Goal: Share content

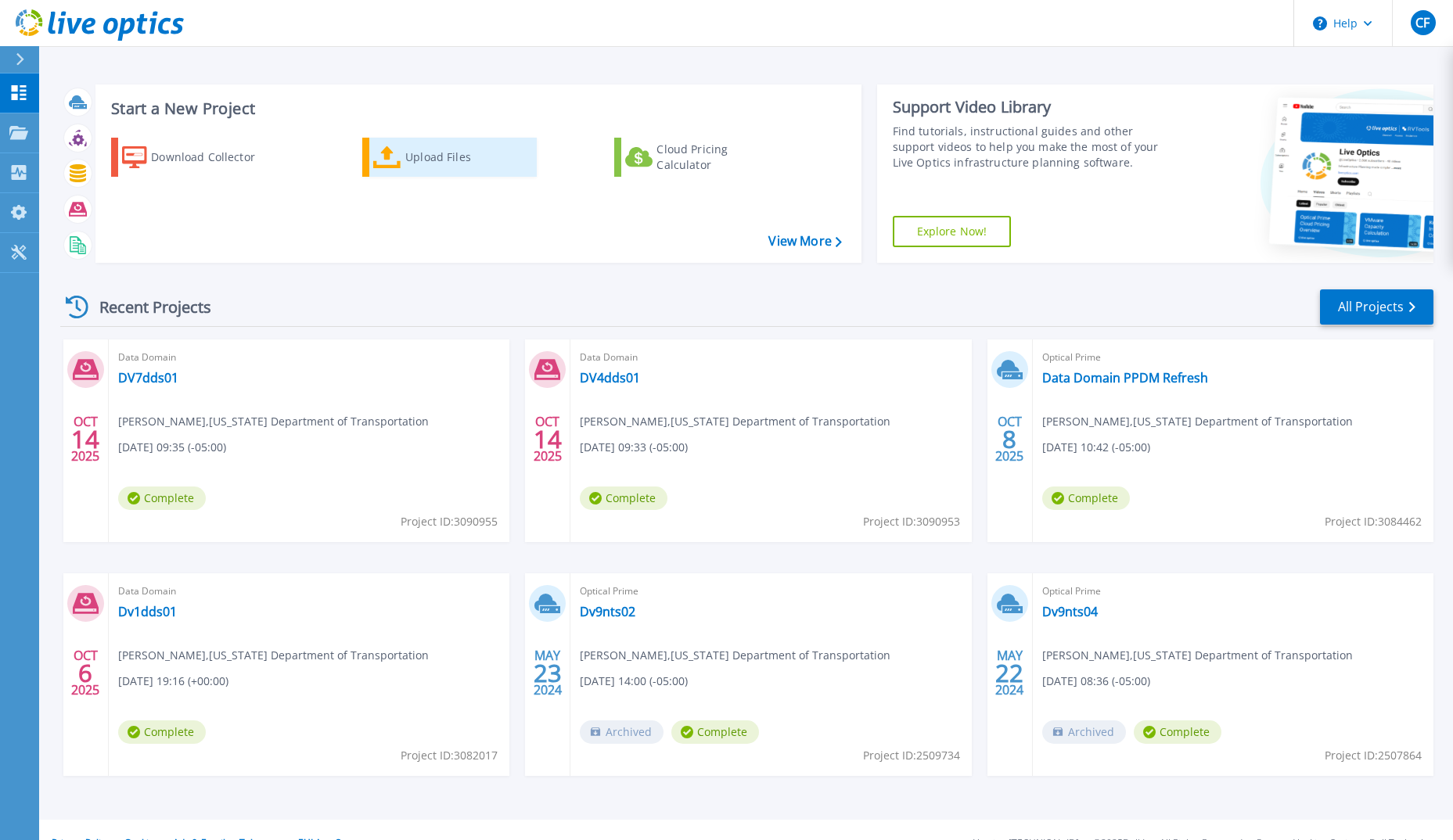
click at [417, 161] on div "Upload Files" at bounding box center [468, 157] width 125 height 31
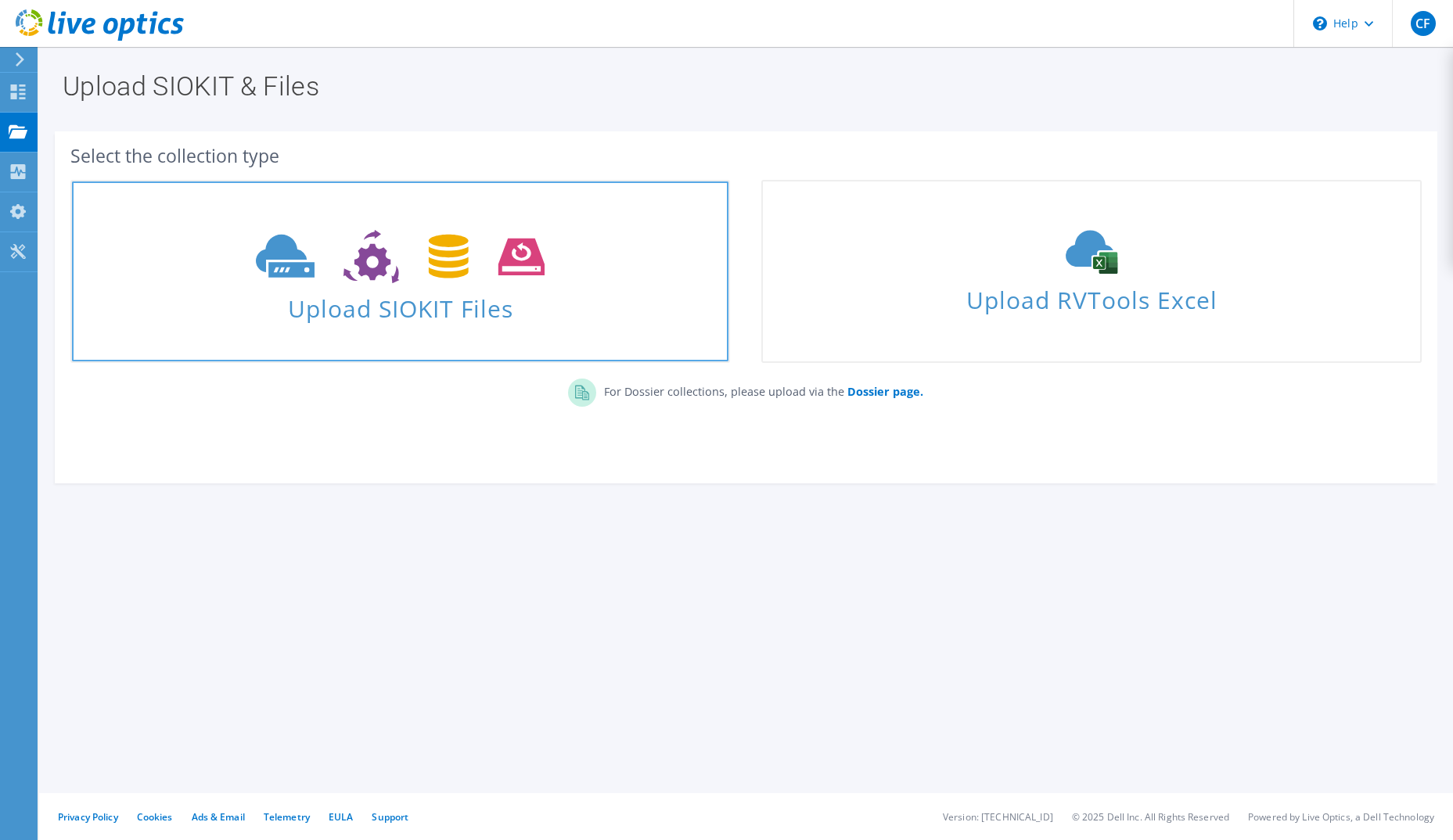
click at [441, 302] on span "Upload SIOKIT Files" at bounding box center [400, 303] width 657 height 33
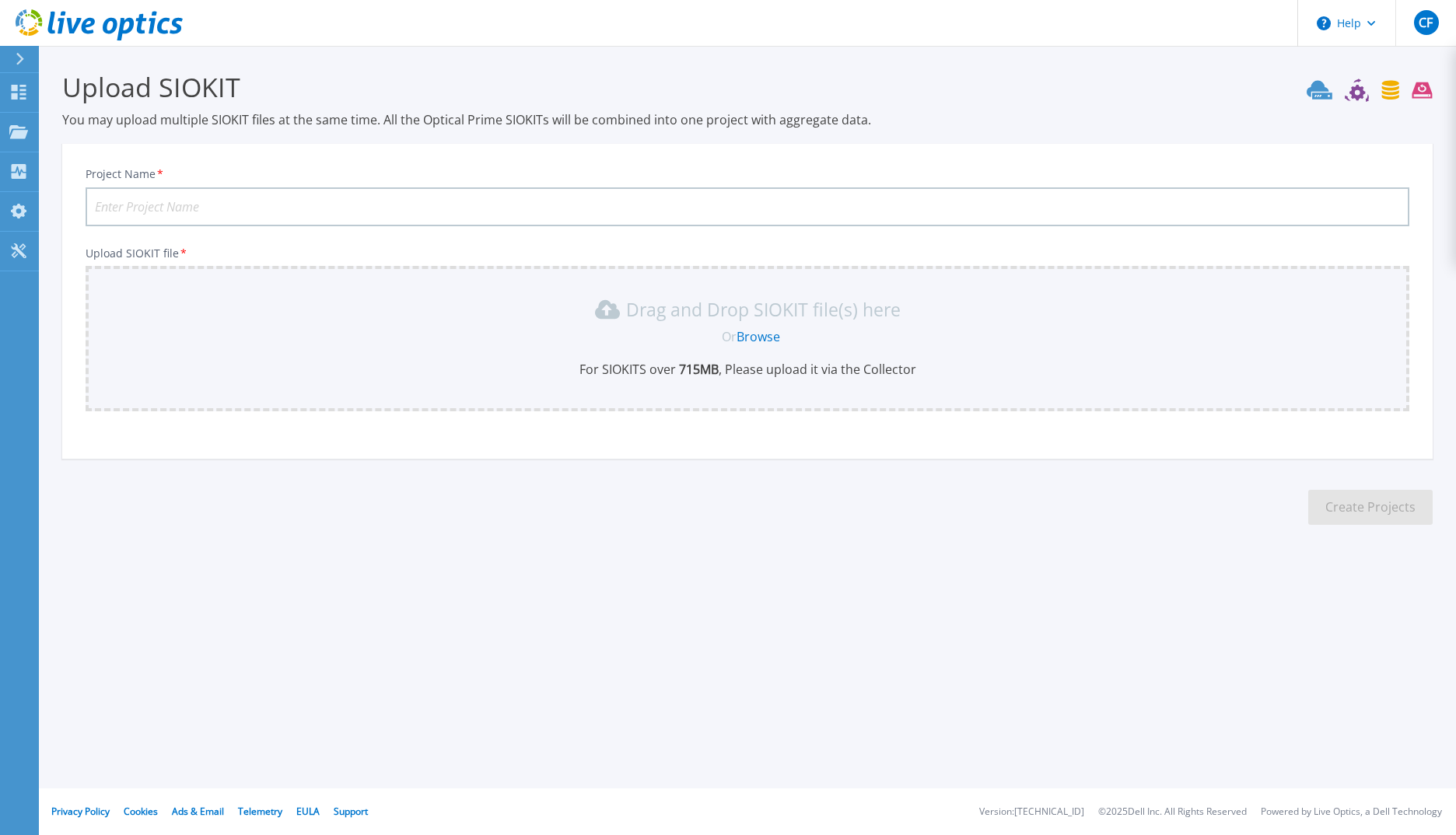
click at [210, 209] on input "Project Name *" at bounding box center [747, 207] width 1324 height 39
type input "Dv4dds01"
click at [759, 337] on link "Browse" at bounding box center [759, 337] width 43 height 17
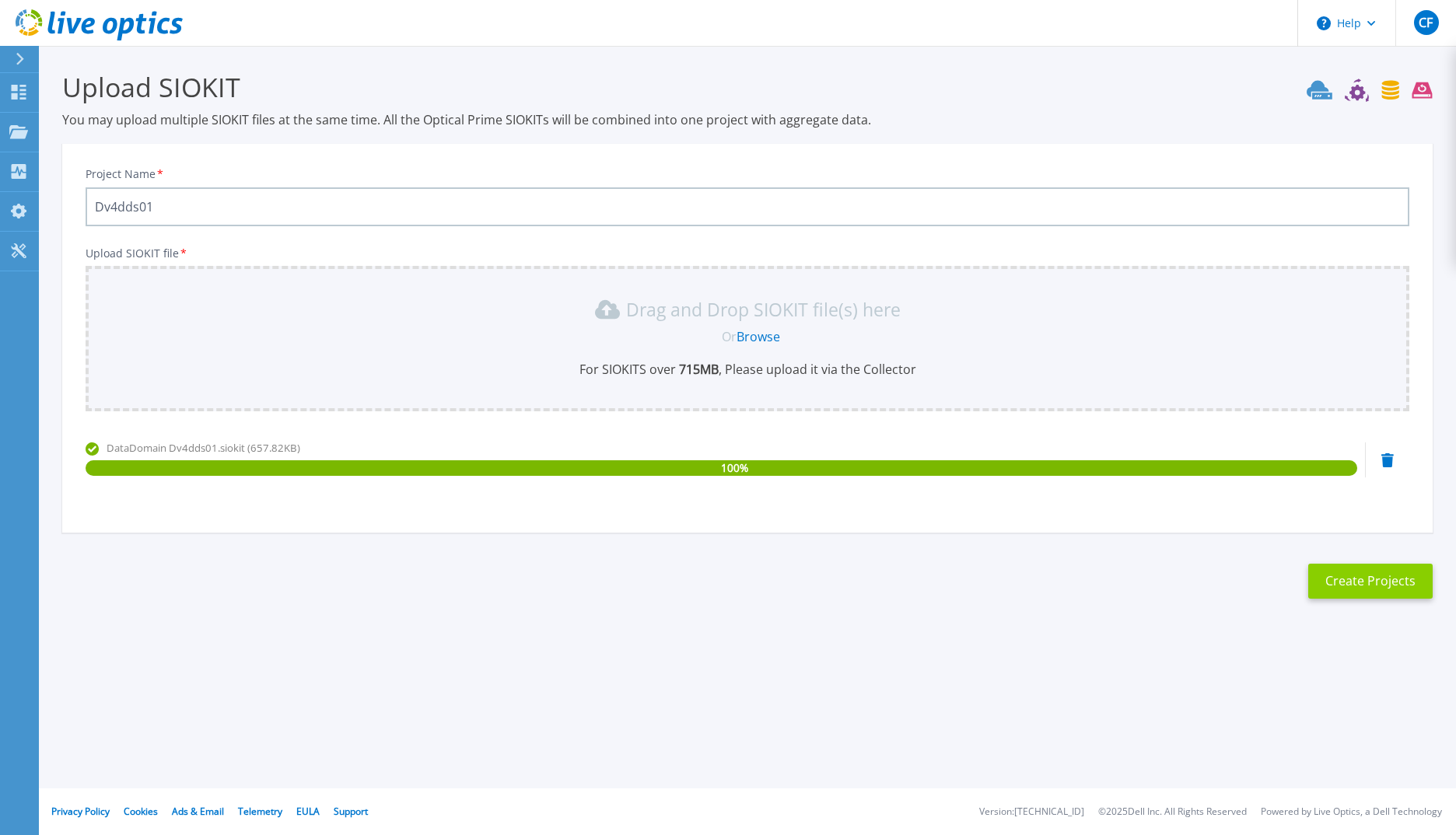
click at [1355, 582] on button "Create Projects" at bounding box center [1370, 581] width 124 height 35
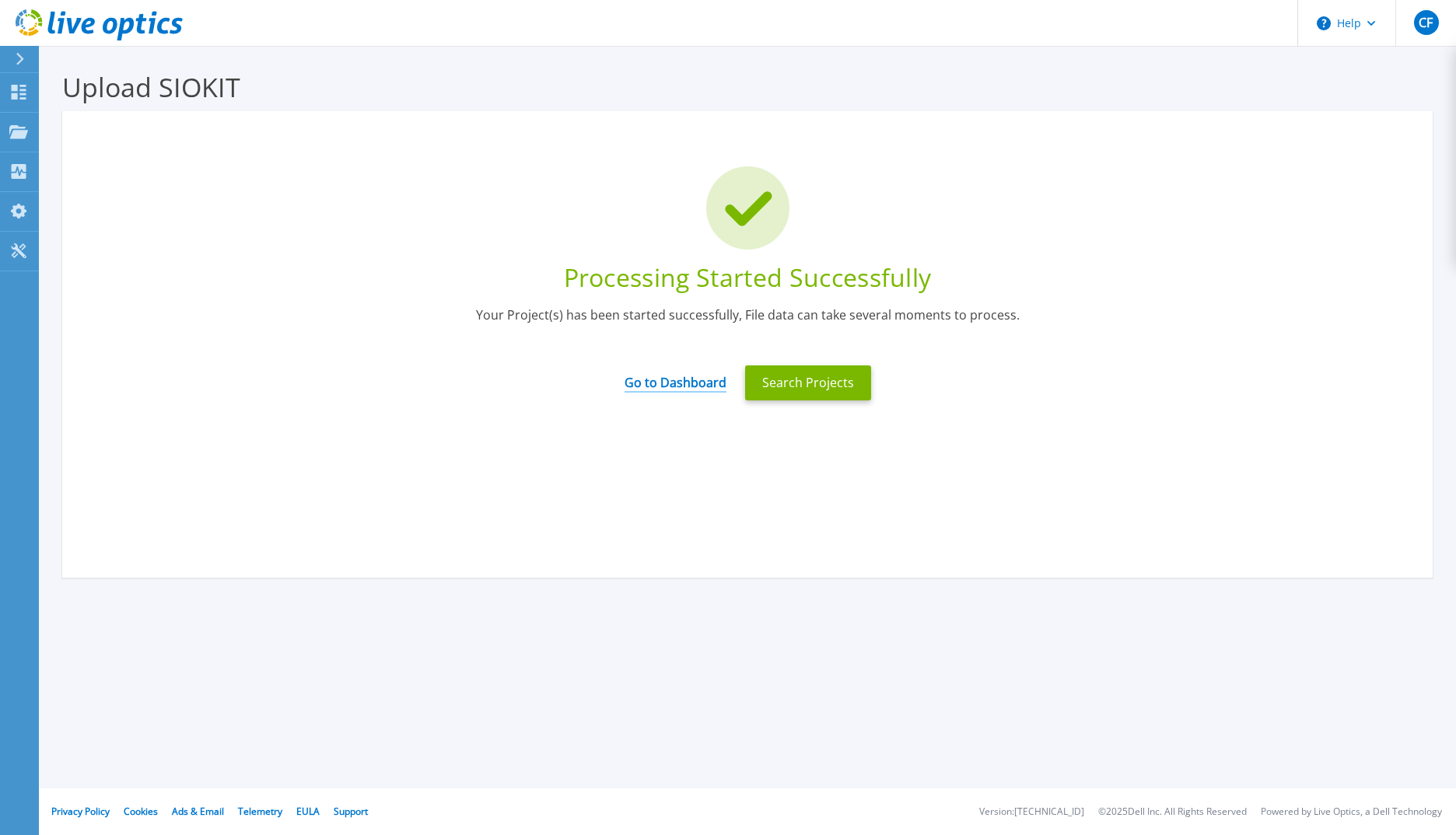
click at [700, 388] on link "Go to Dashboard" at bounding box center [675, 377] width 102 height 30
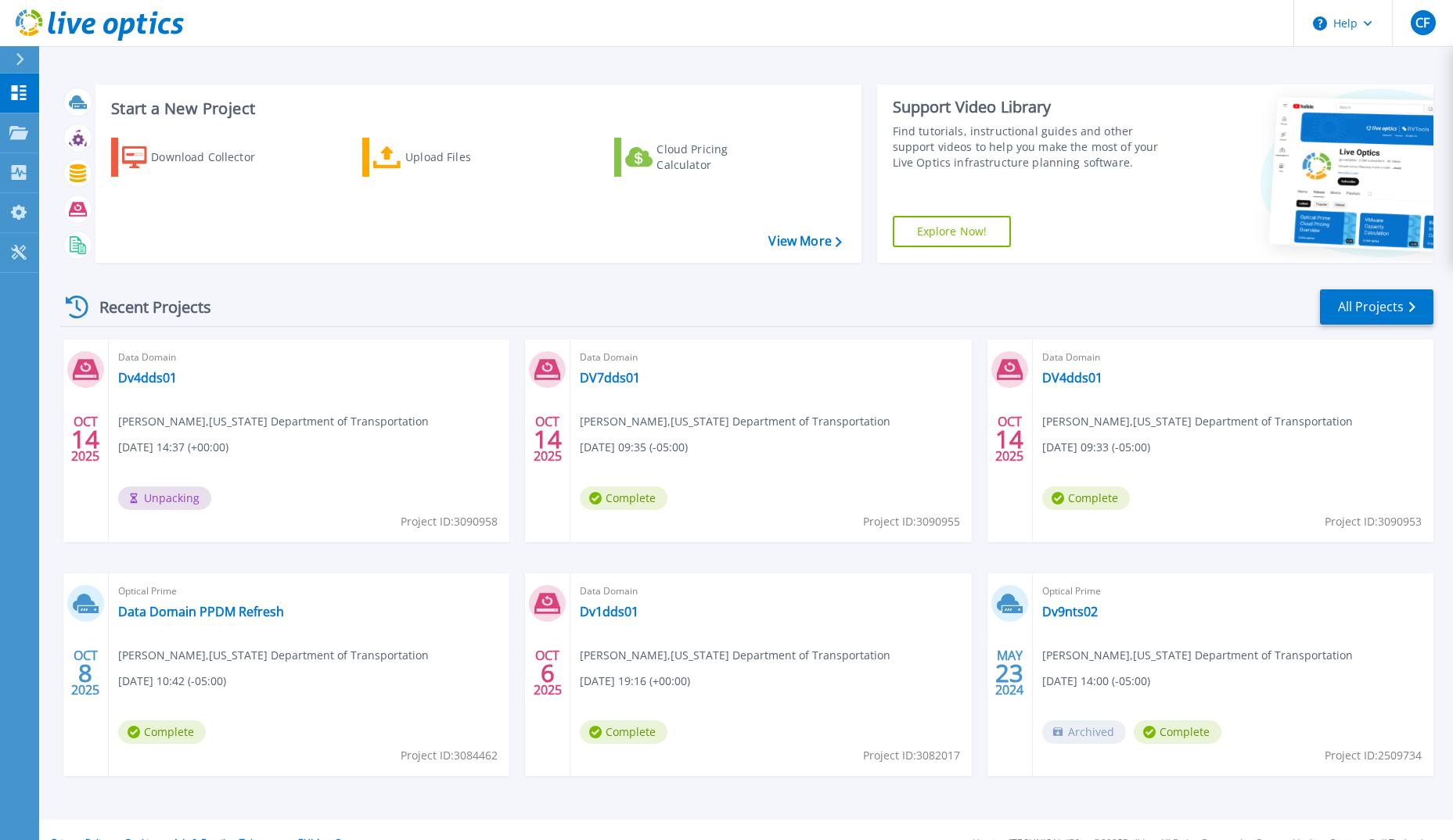
click at [616, 496] on span "Complete" at bounding box center [623, 498] width 87 height 24
click at [1074, 377] on link "DV4dds01" at bounding box center [1072, 378] width 60 height 16
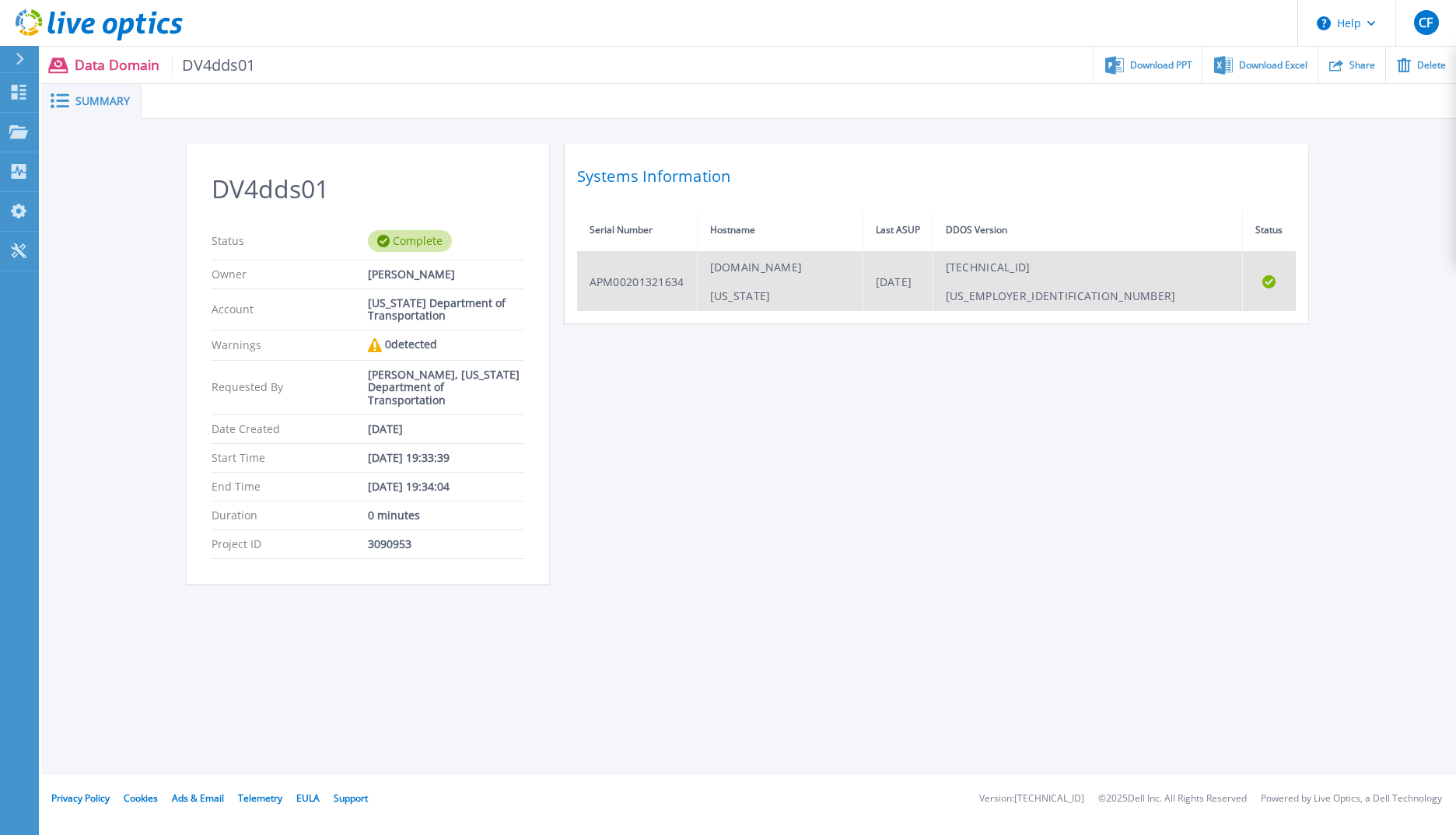
click at [846, 269] on td "DV4DDS01.dot.state.al.us" at bounding box center [780, 282] width 166 height 59
click at [623, 266] on td "APM00201321634" at bounding box center [637, 282] width 121 height 59
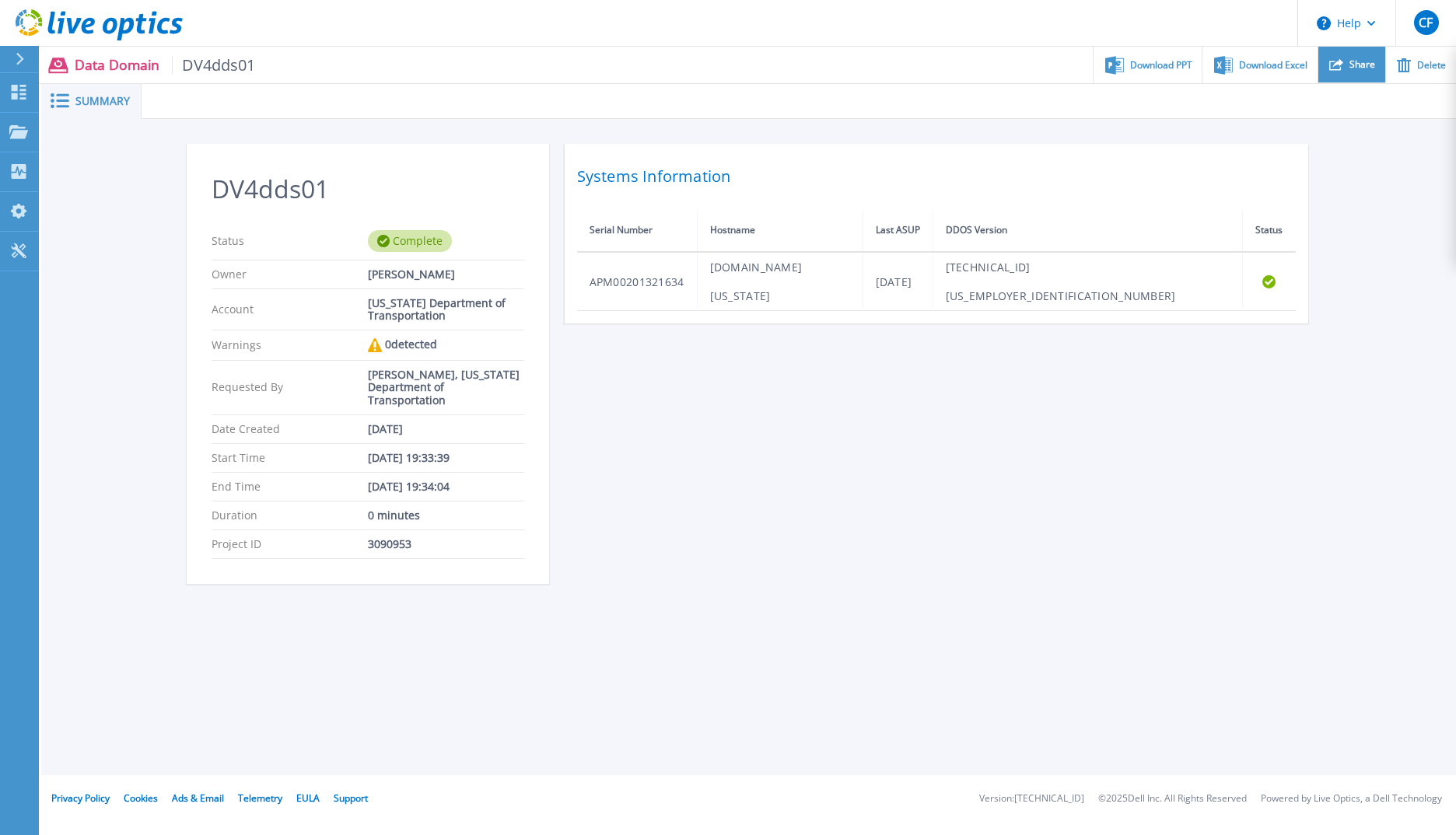
click at [1344, 65] on icon at bounding box center [1337, 64] width 14 height 14
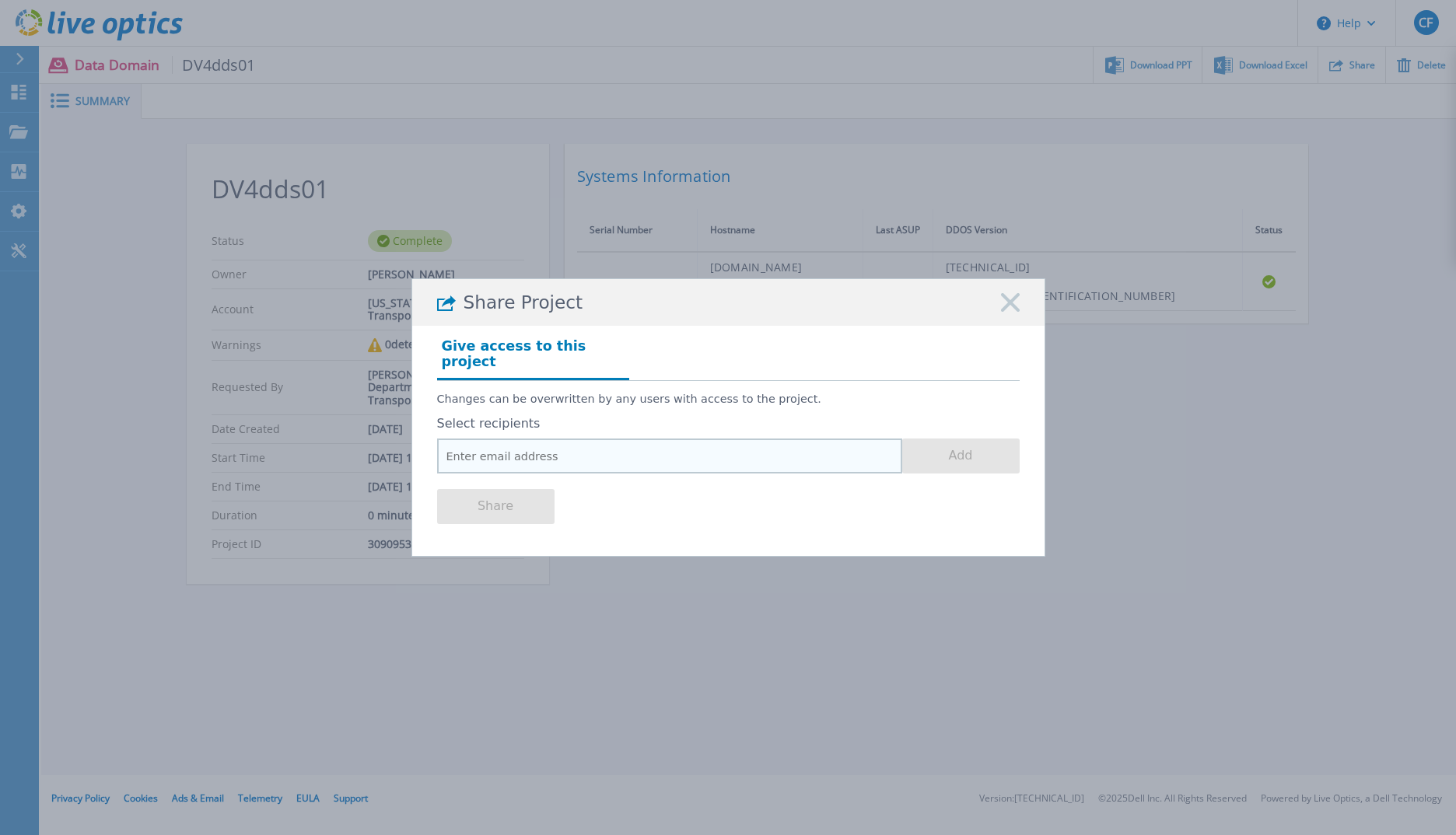
click at [807, 449] on input "email" at bounding box center [669, 456] width 465 height 35
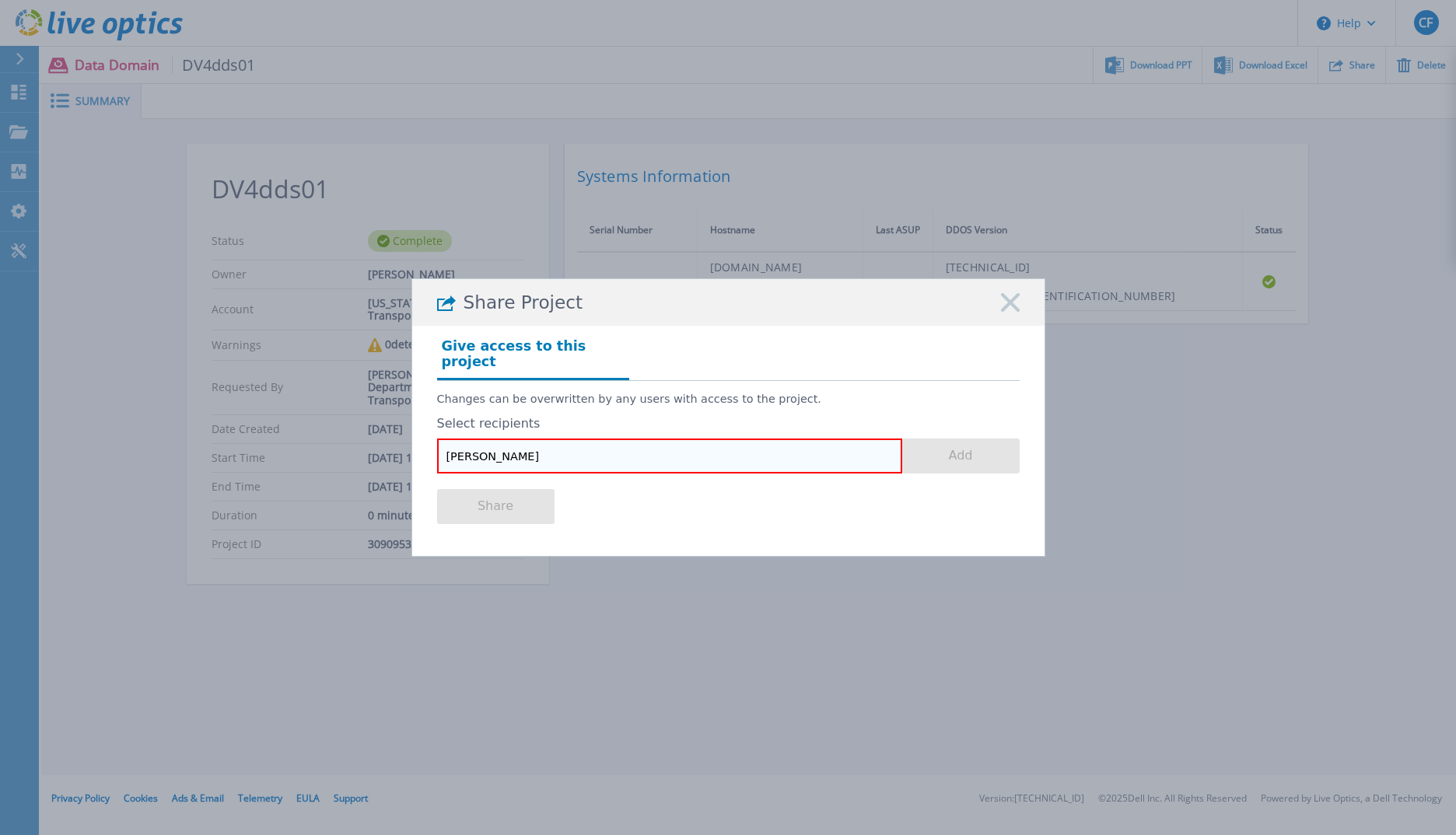
click at [462, 448] on input "jeff" at bounding box center [669, 456] width 465 height 35
type input "jeff.brooks@dell.com"
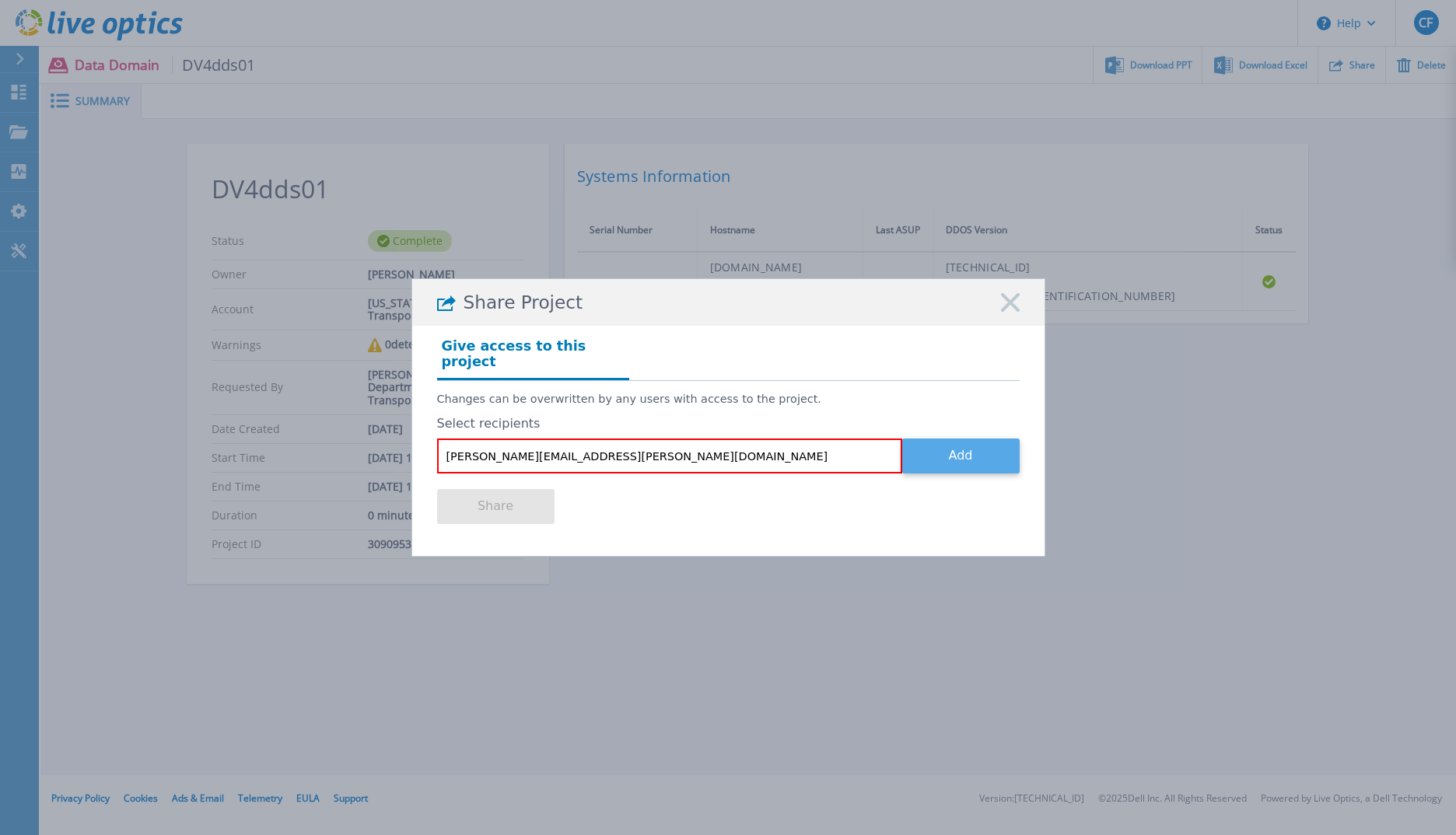
click at [951, 455] on button "Add" at bounding box center [961, 456] width 117 height 35
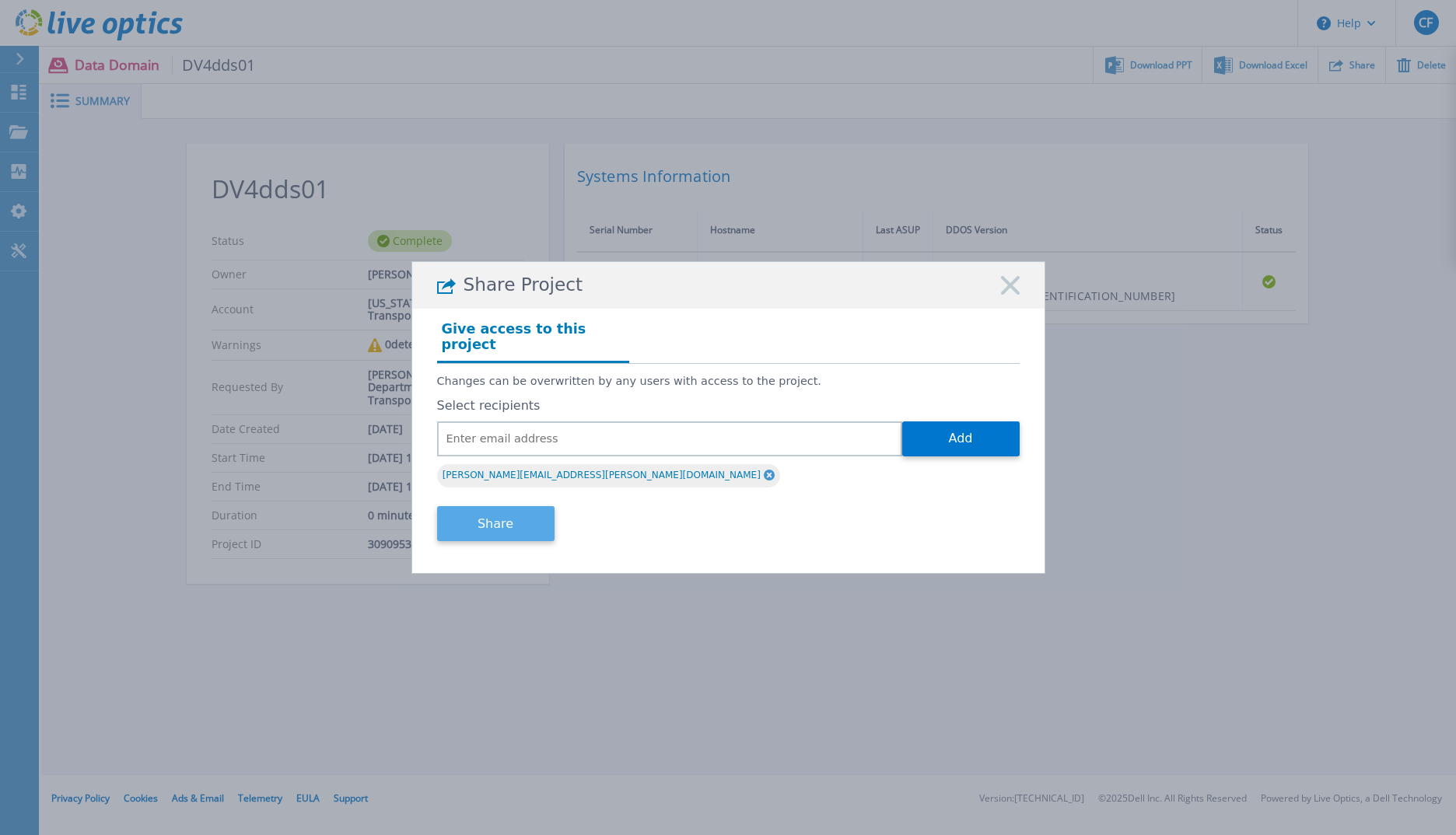
click at [511, 522] on button "Share" at bounding box center [495, 524] width 117 height 35
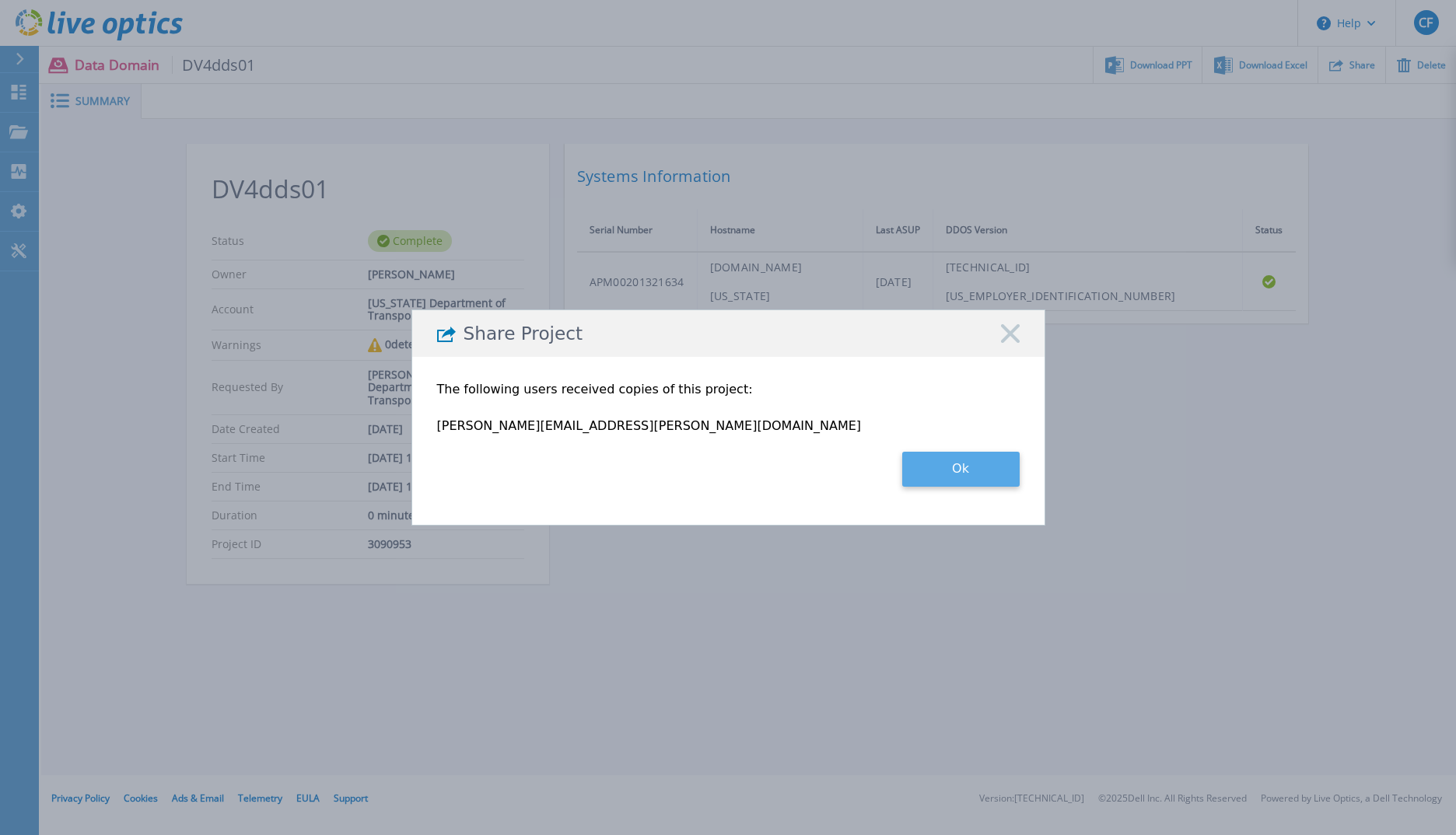
click at [974, 475] on button "Ok" at bounding box center [961, 469] width 117 height 35
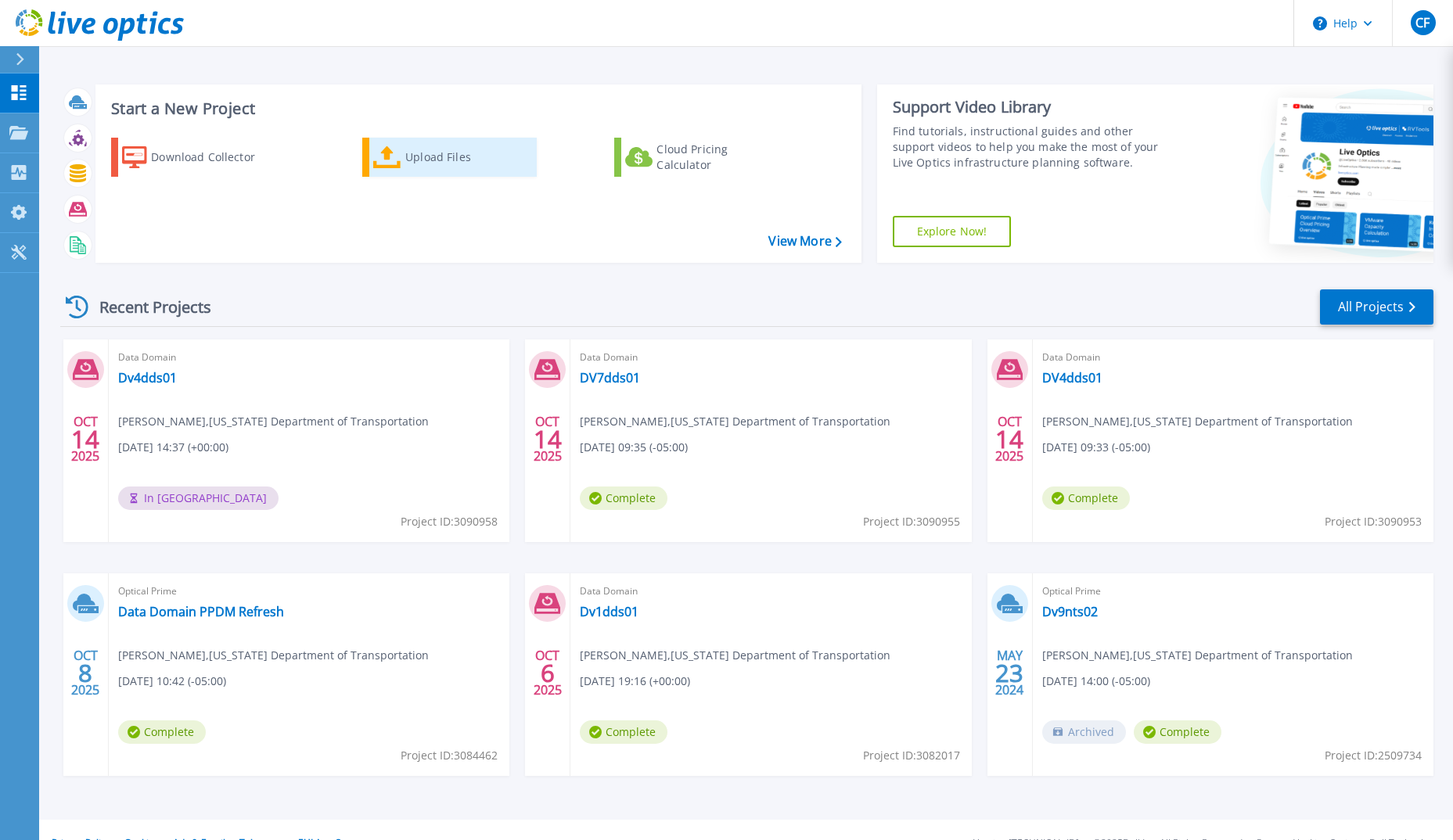
click at [409, 162] on div "Upload Files" at bounding box center [468, 157] width 125 height 31
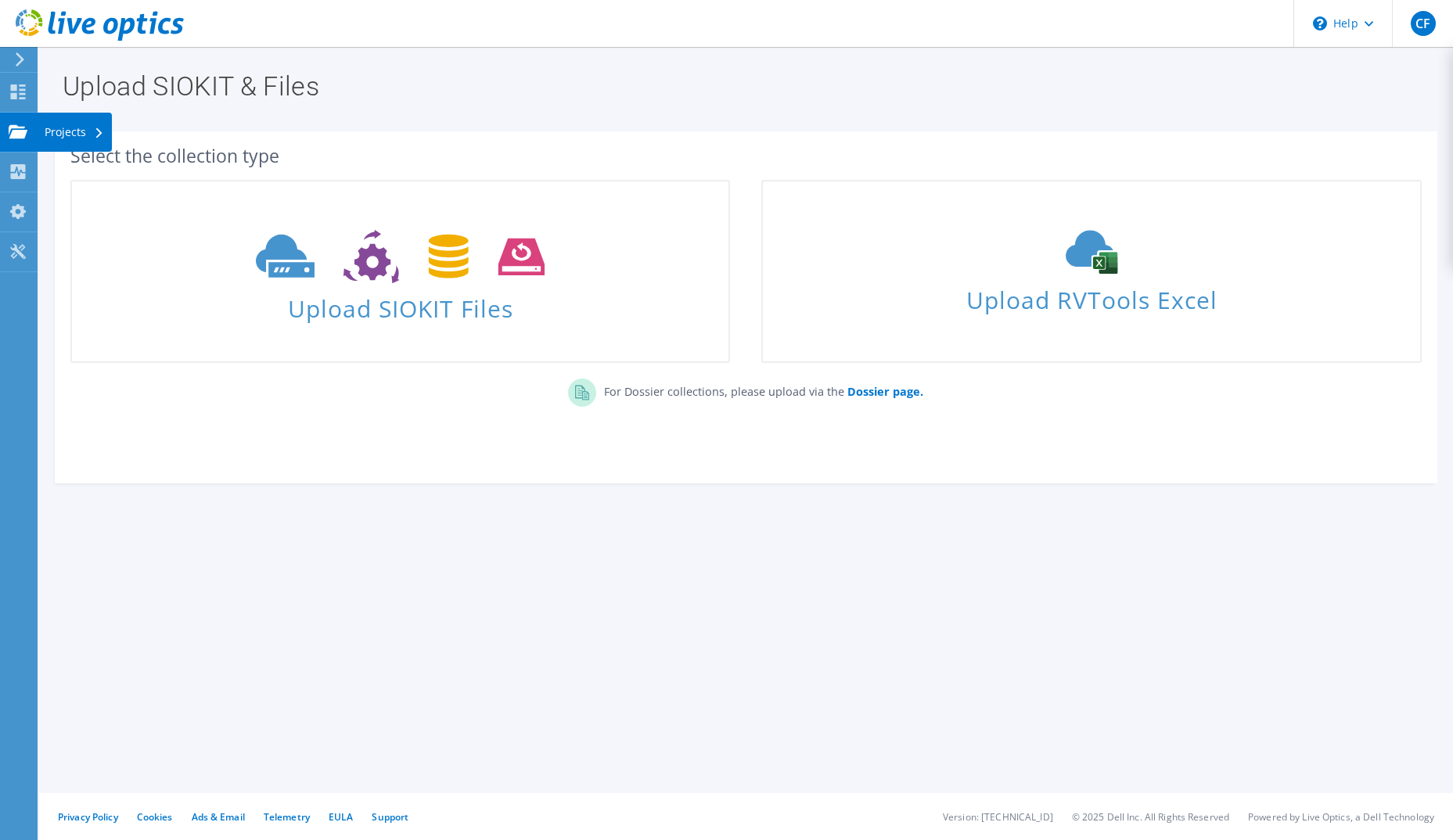
click at [19, 139] on div at bounding box center [17, 134] width 18 height 17
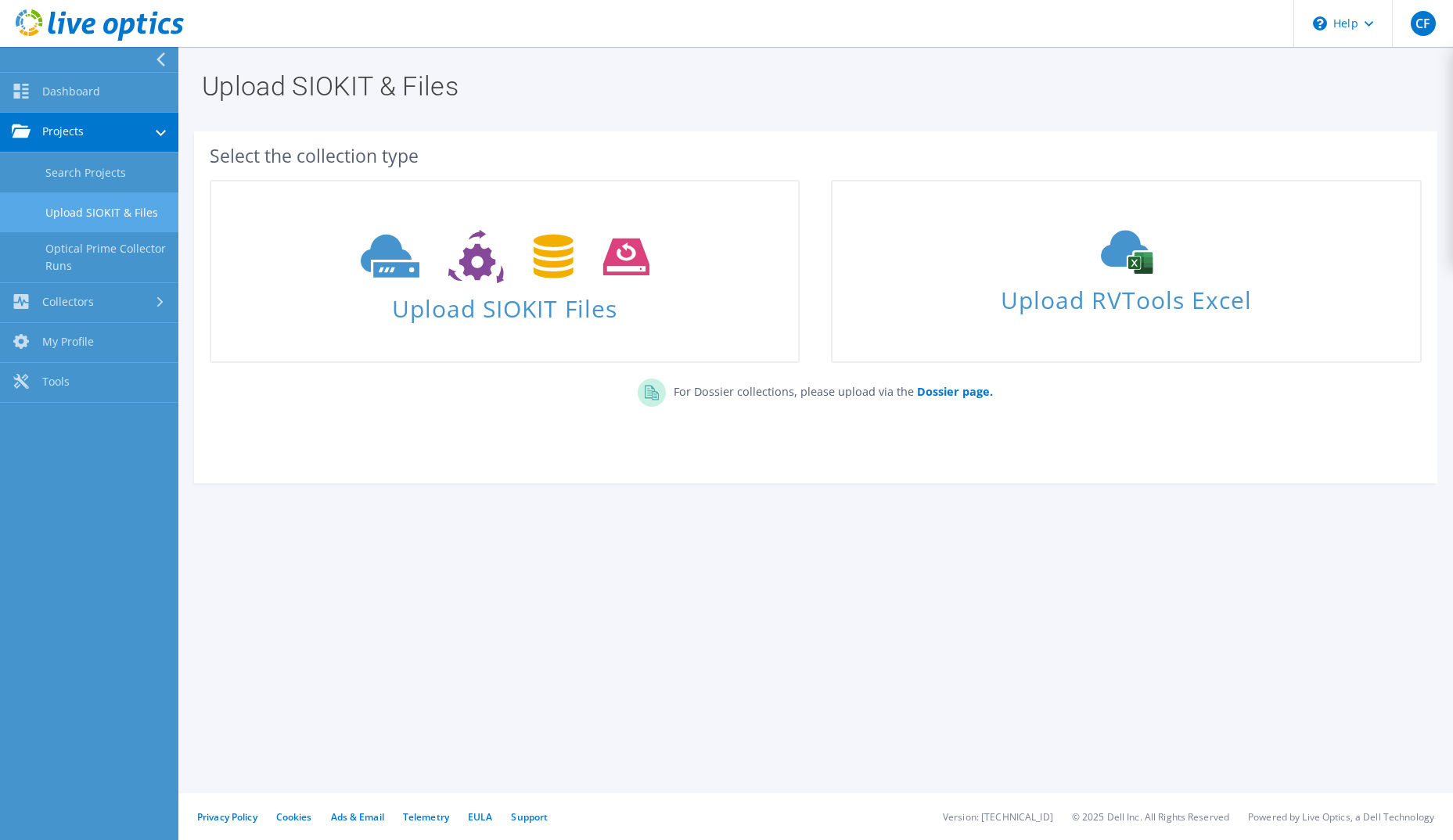
click at [70, 134] on link "Projects" at bounding box center [89, 133] width 178 height 40
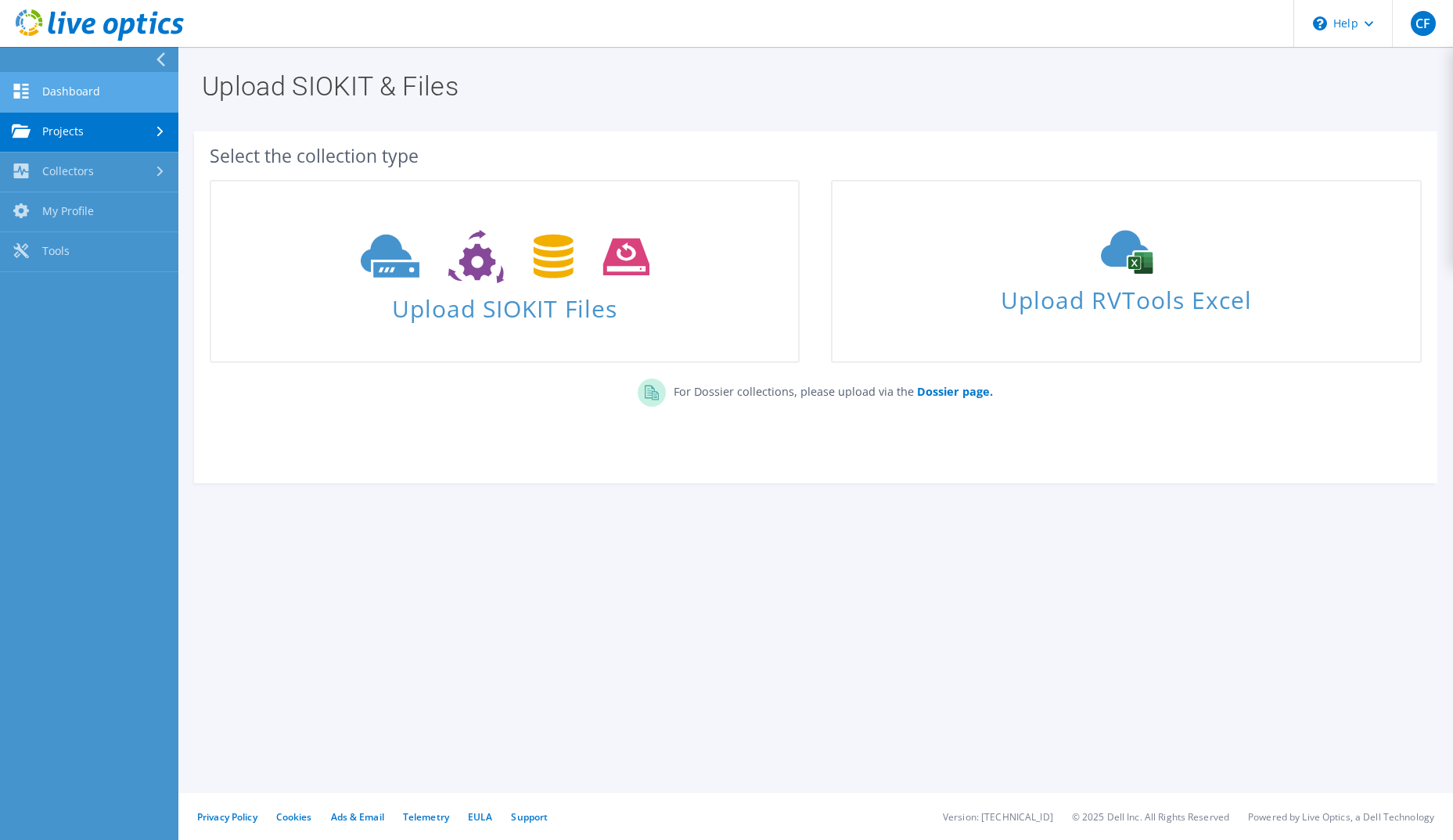
click at [69, 95] on link "Dashboard" at bounding box center [89, 93] width 178 height 40
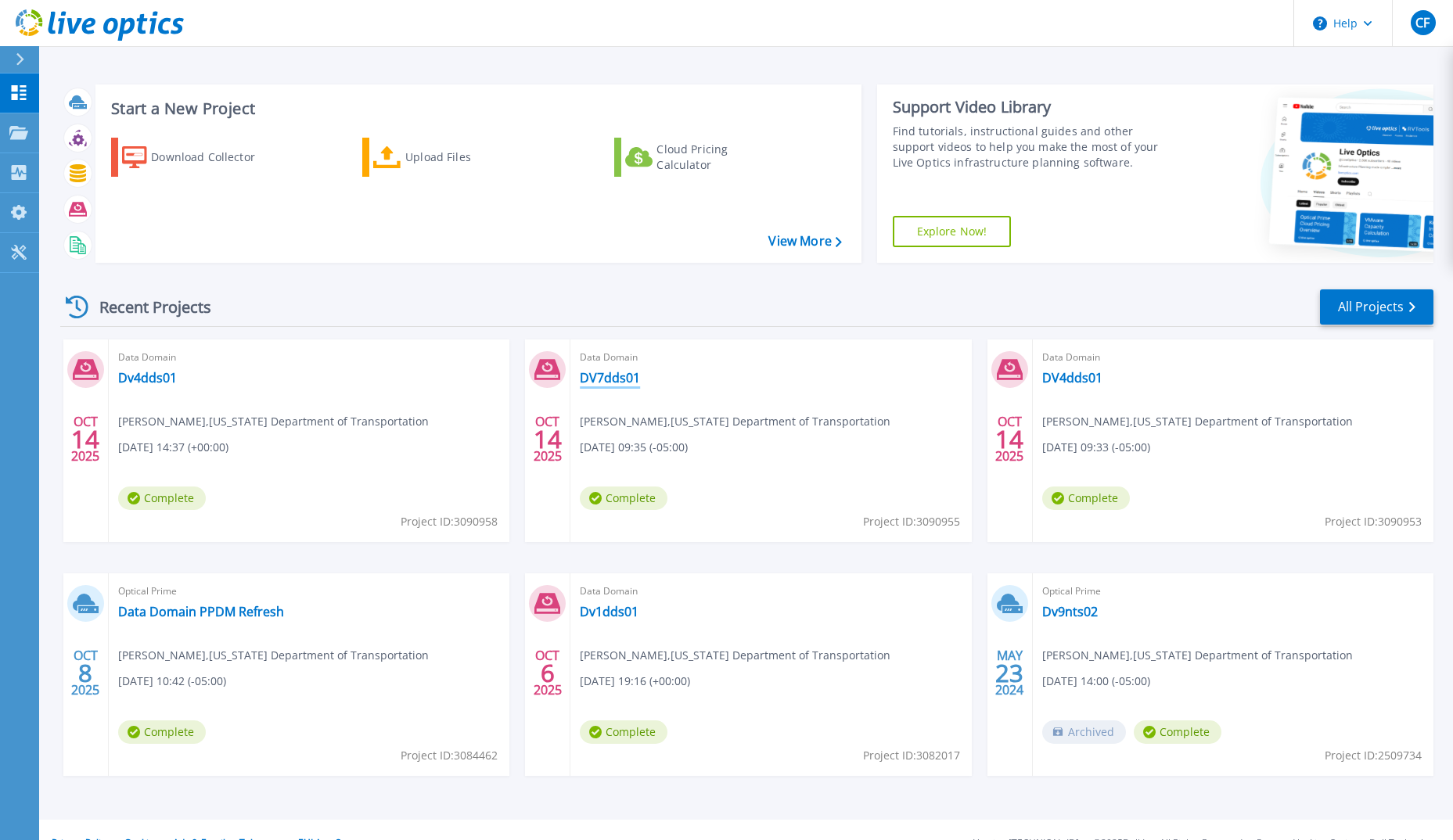
click at [615, 381] on link "DV7dds01" at bounding box center [609, 378] width 60 height 16
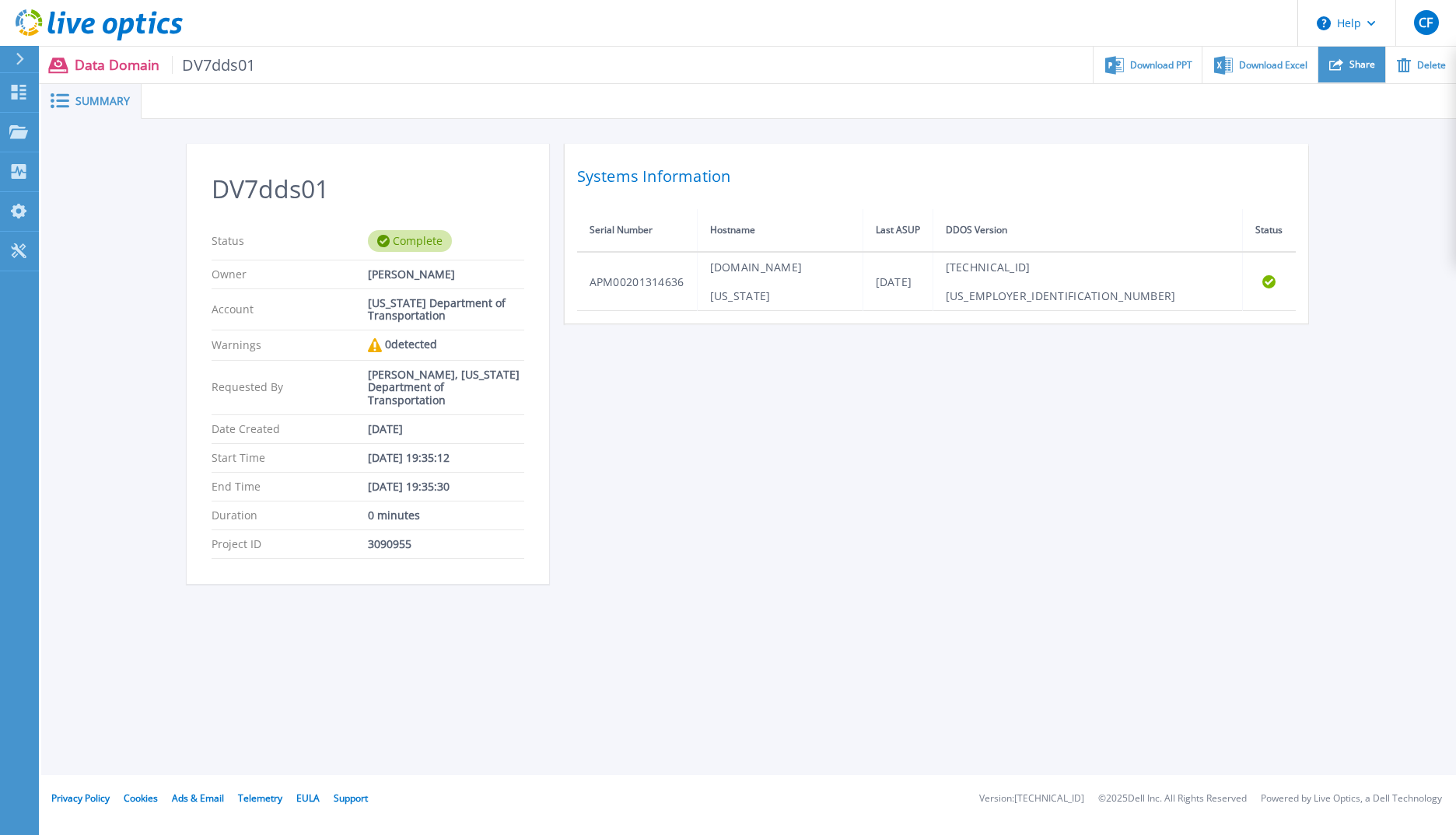
click at [1361, 64] on span "Share" at bounding box center [1363, 64] width 26 height 10
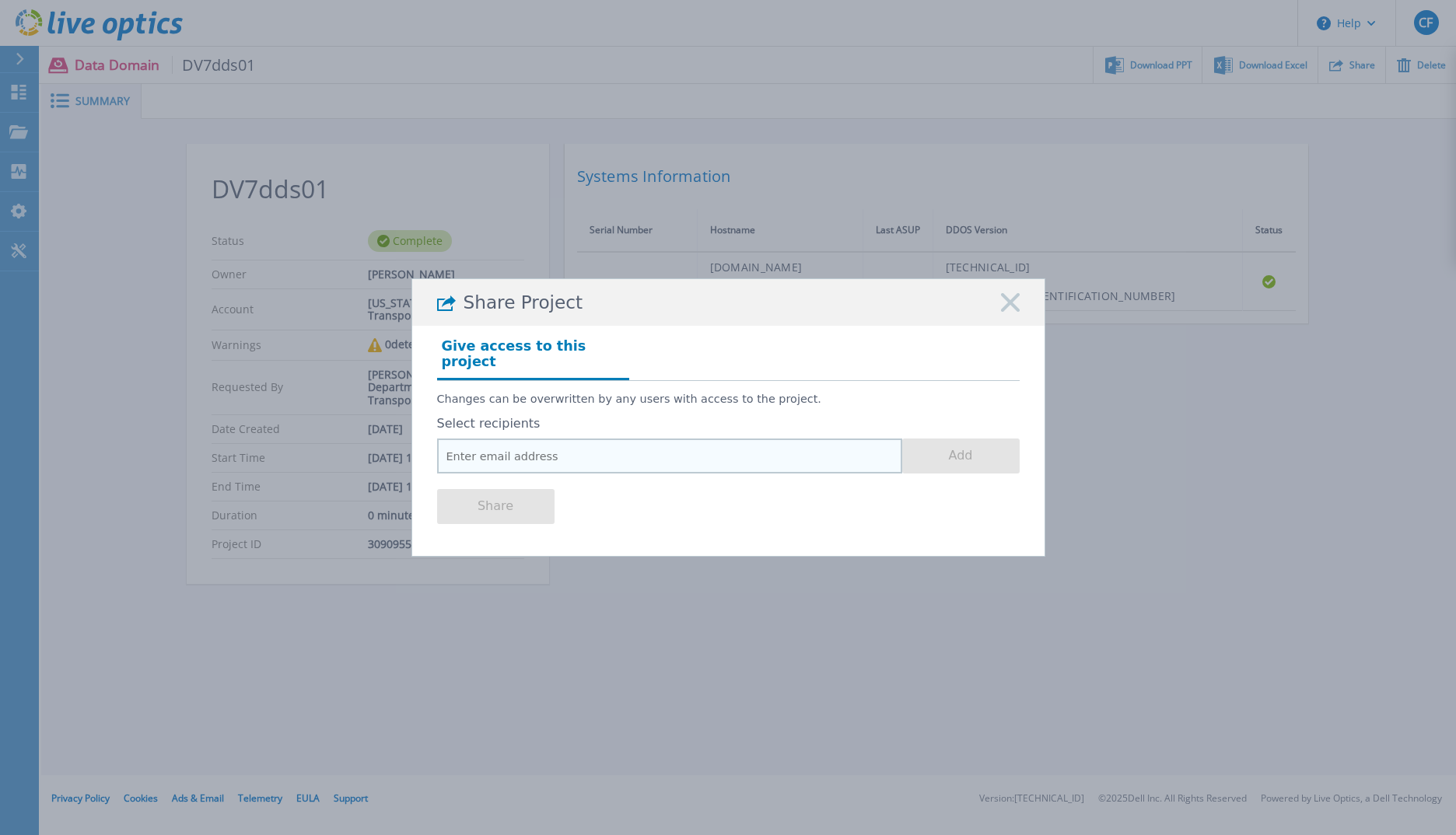
click at [608, 454] on input "email" at bounding box center [669, 456] width 465 height 35
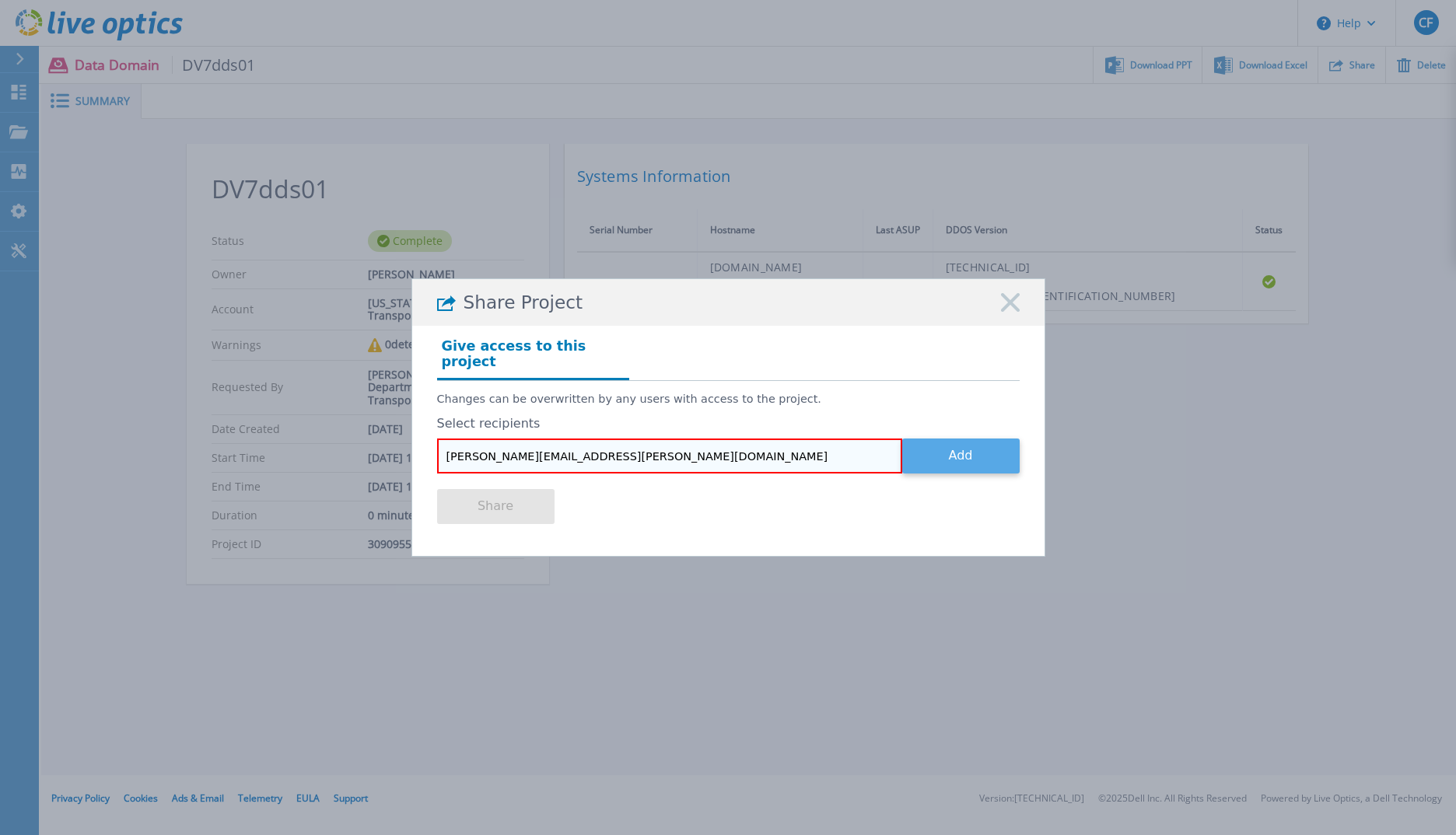
type input "[PERSON_NAME][EMAIL_ADDRESS][PERSON_NAME][DOMAIN_NAME]"
click at [937, 439] on button "Add" at bounding box center [961, 456] width 117 height 35
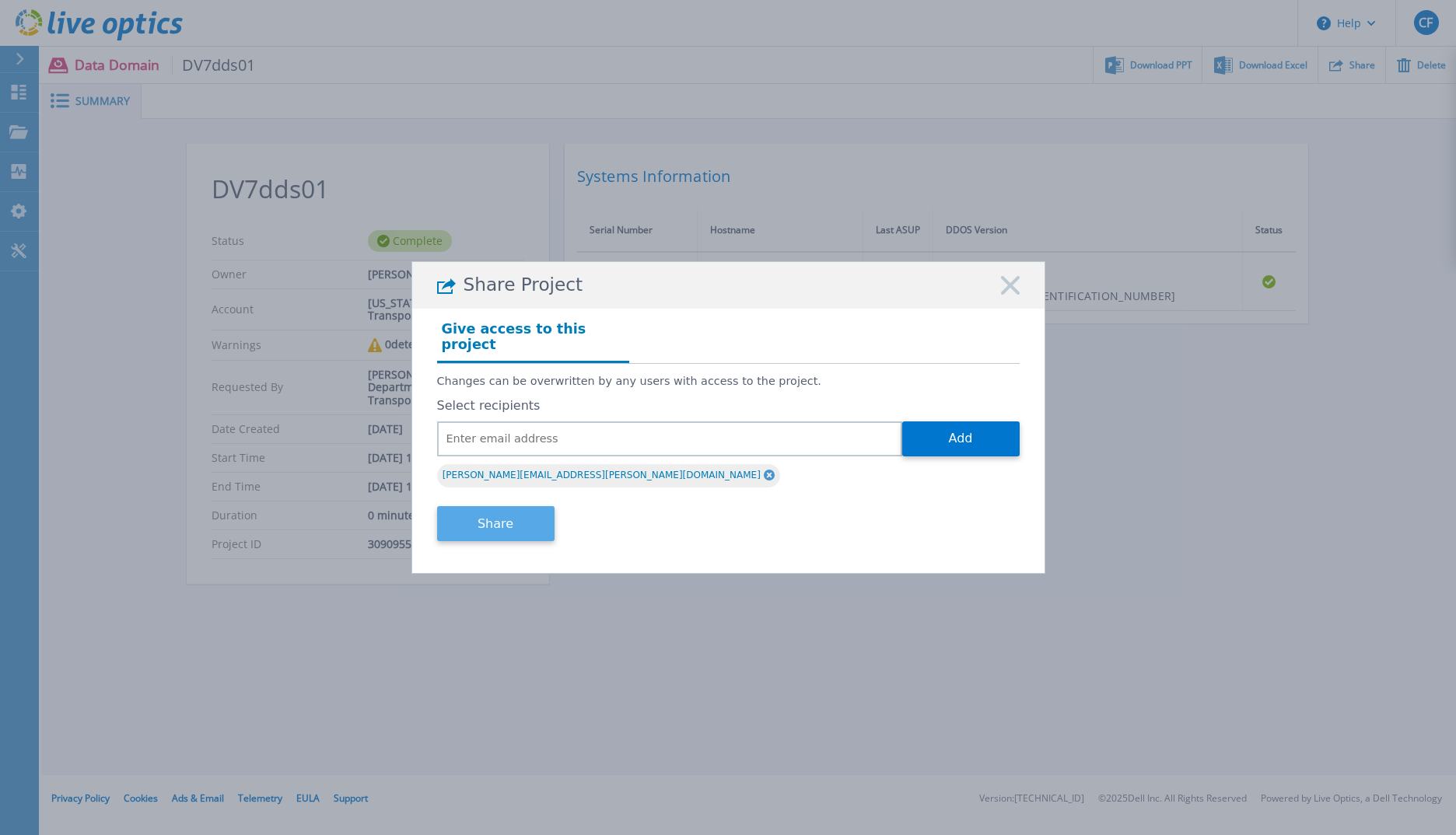
click at [528, 527] on button "Share" at bounding box center [495, 524] width 117 height 35
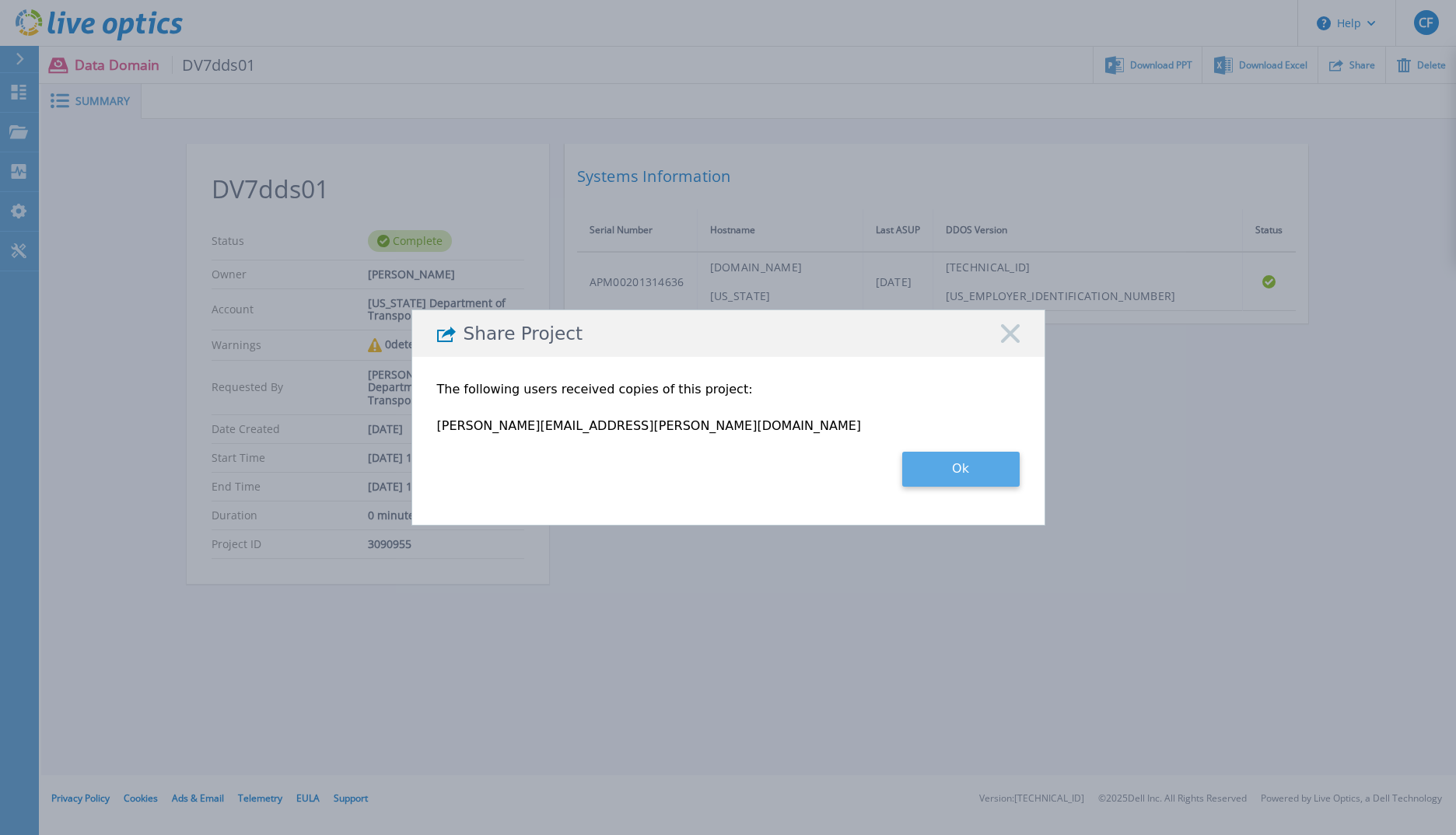
click at [968, 473] on button "Ok" at bounding box center [961, 469] width 117 height 35
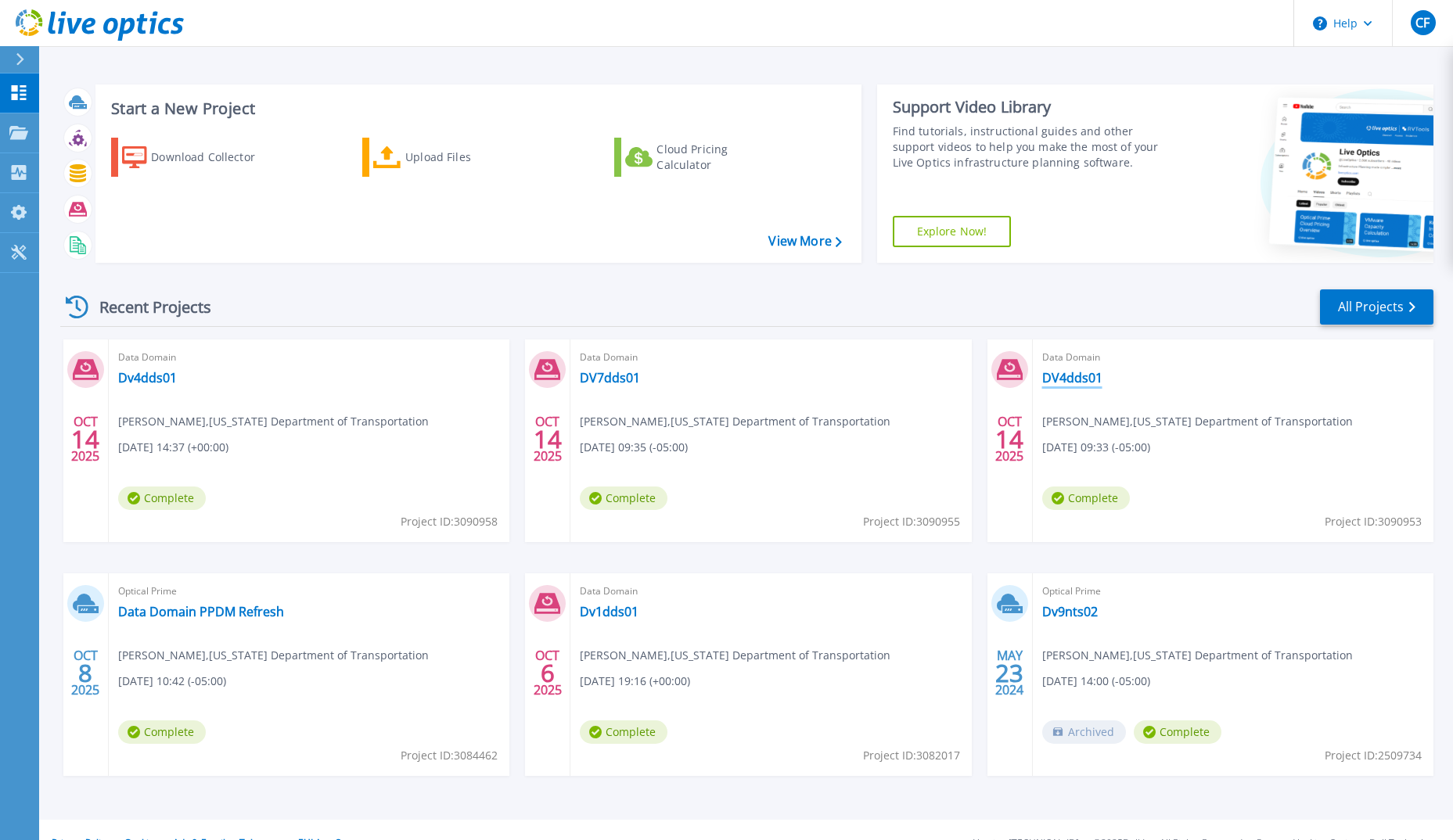
click at [1069, 377] on link "DV4dds01" at bounding box center [1072, 378] width 60 height 16
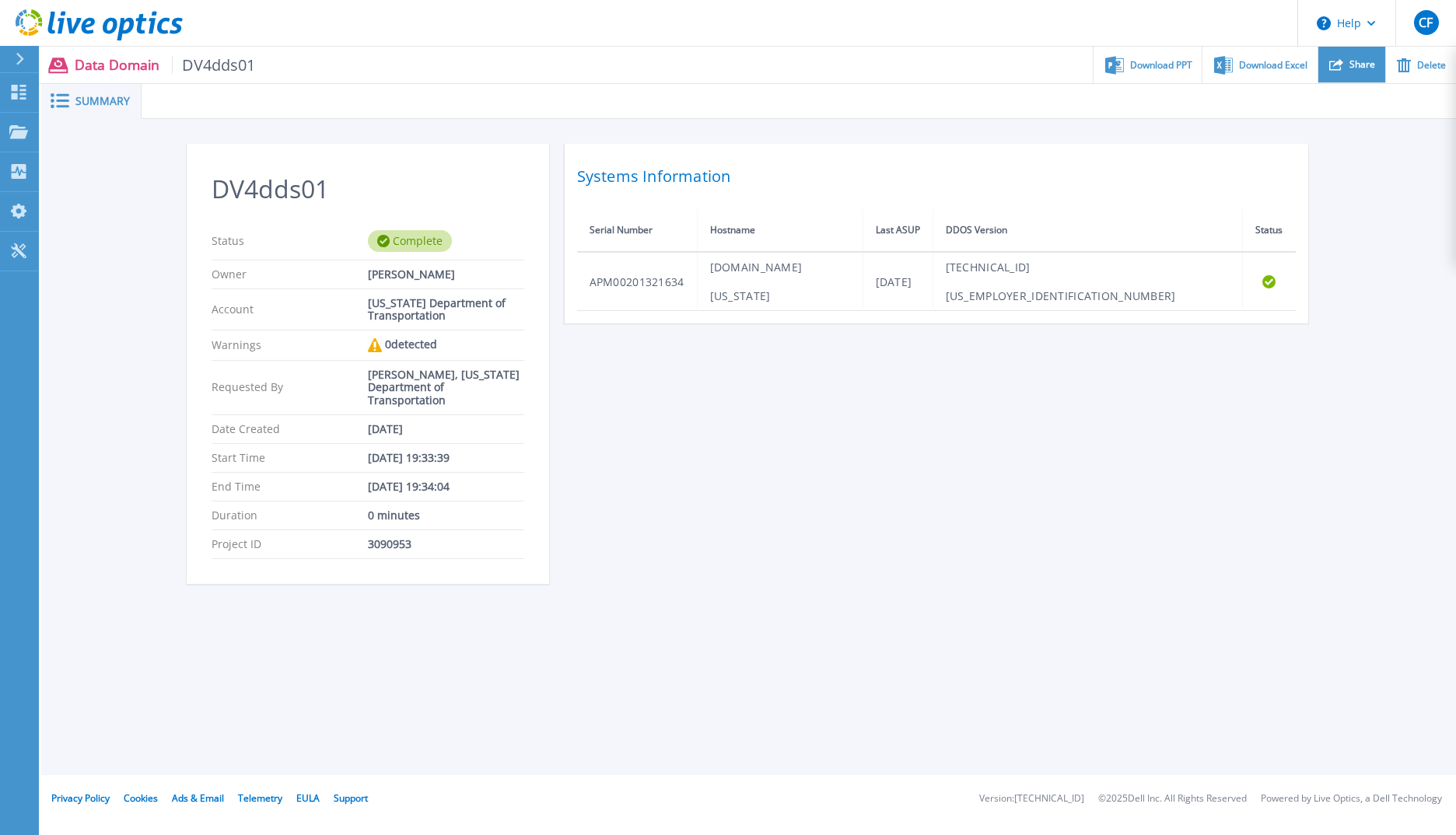
click at [1344, 69] on icon at bounding box center [1337, 64] width 14 height 14
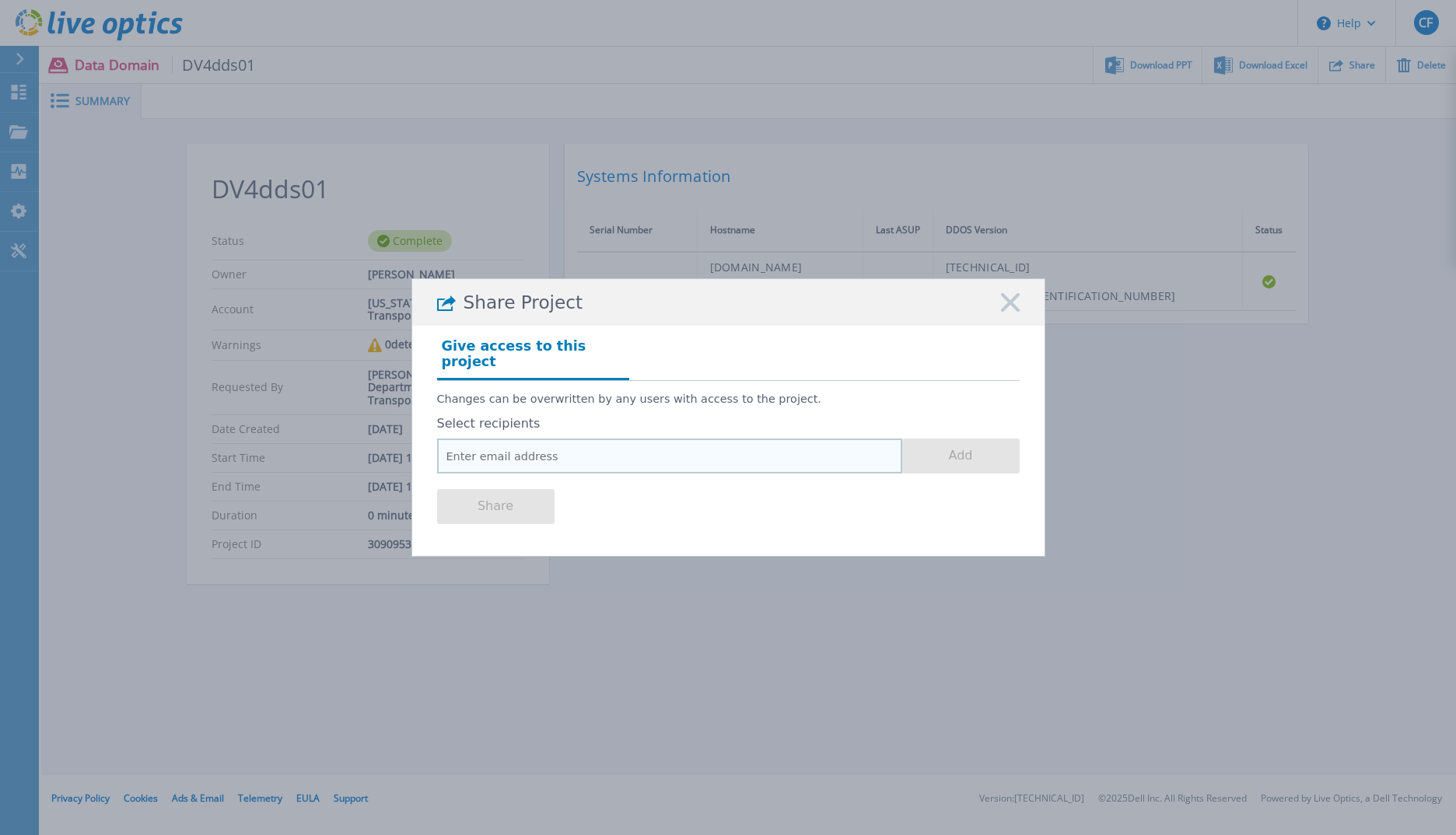
click at [611, 439] on input "email" at bounding box center [669, 456] width 465 height 35
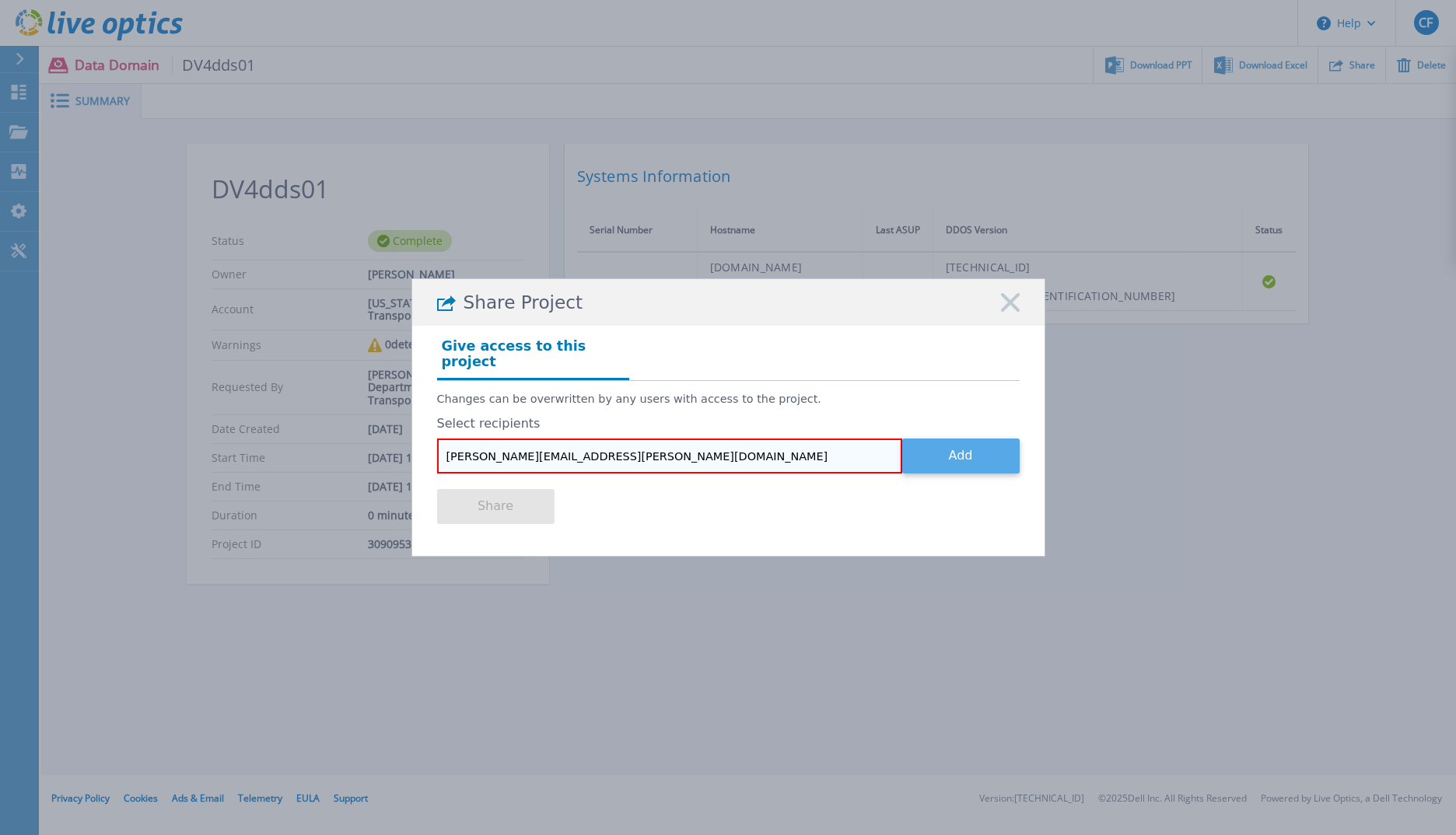
type input "jeff.brooks@dell.com"
click at [951, 448] on button "Add" at bounding box center [961, 456] width 117 height 35
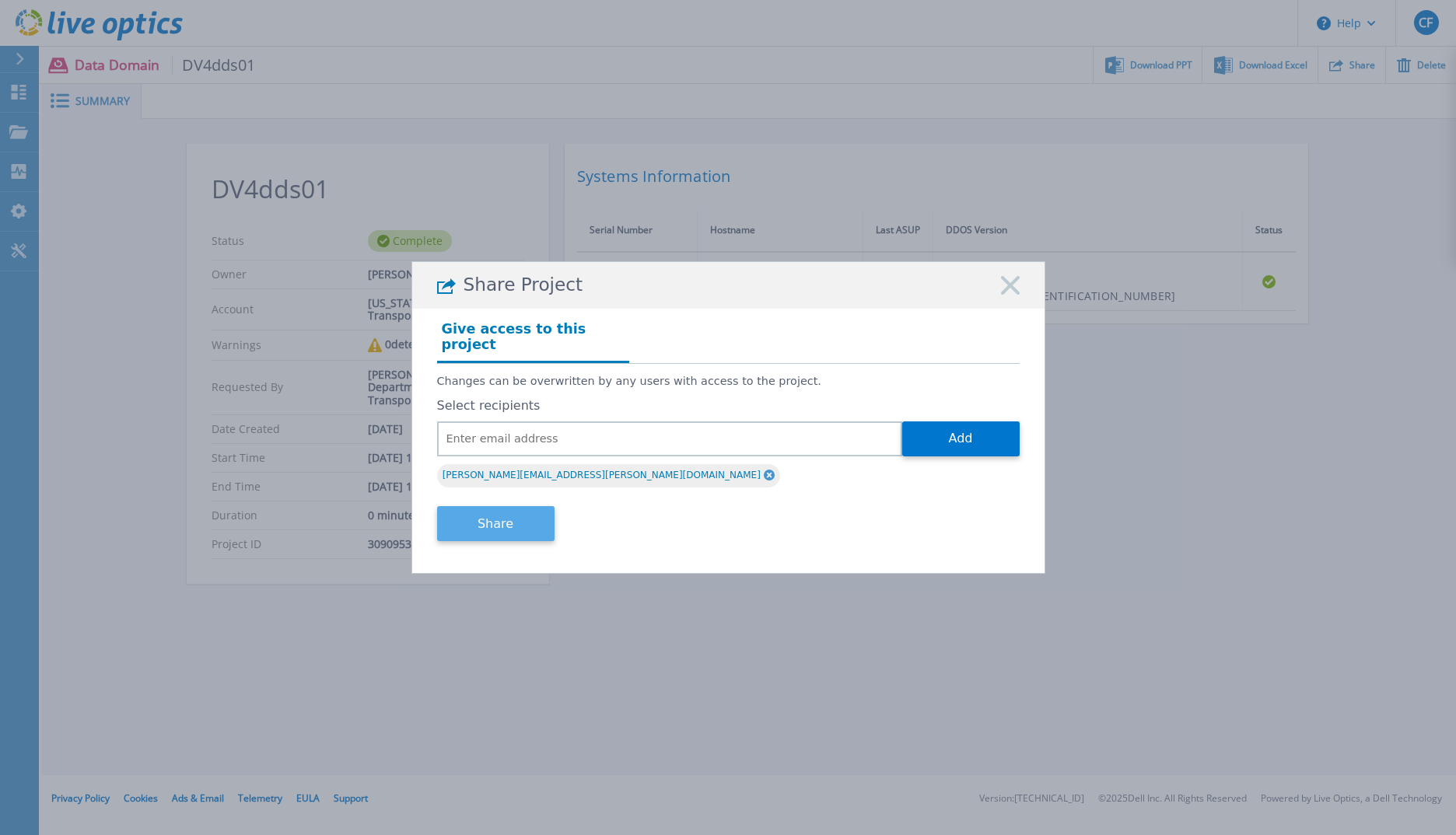
click at [541, 523] on button "Share" at bounding box center [495, 524] width 117 height 35
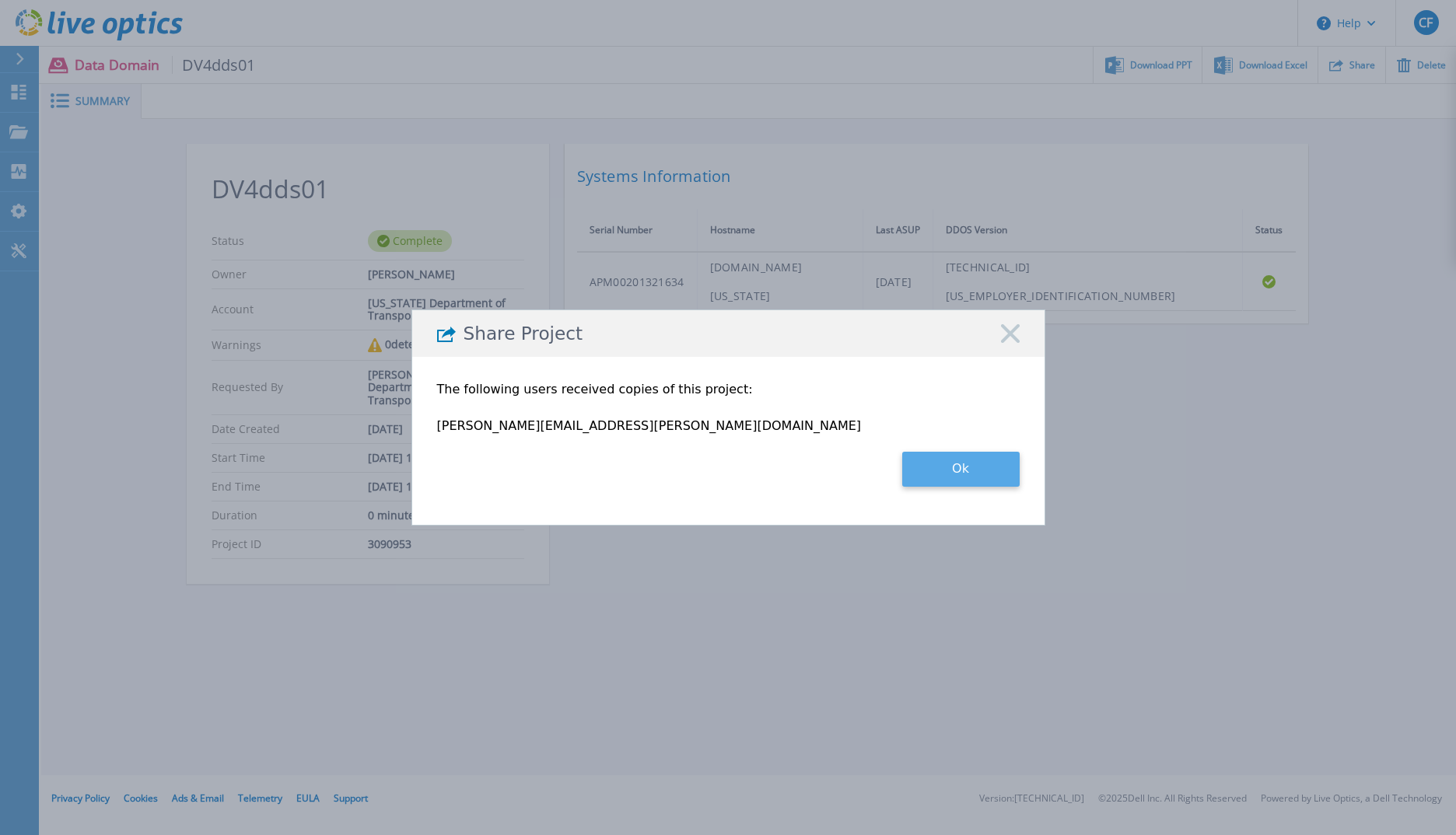
click at [966, 463] on button "Ok" at bounding box center [961, 469] width 117 height 35
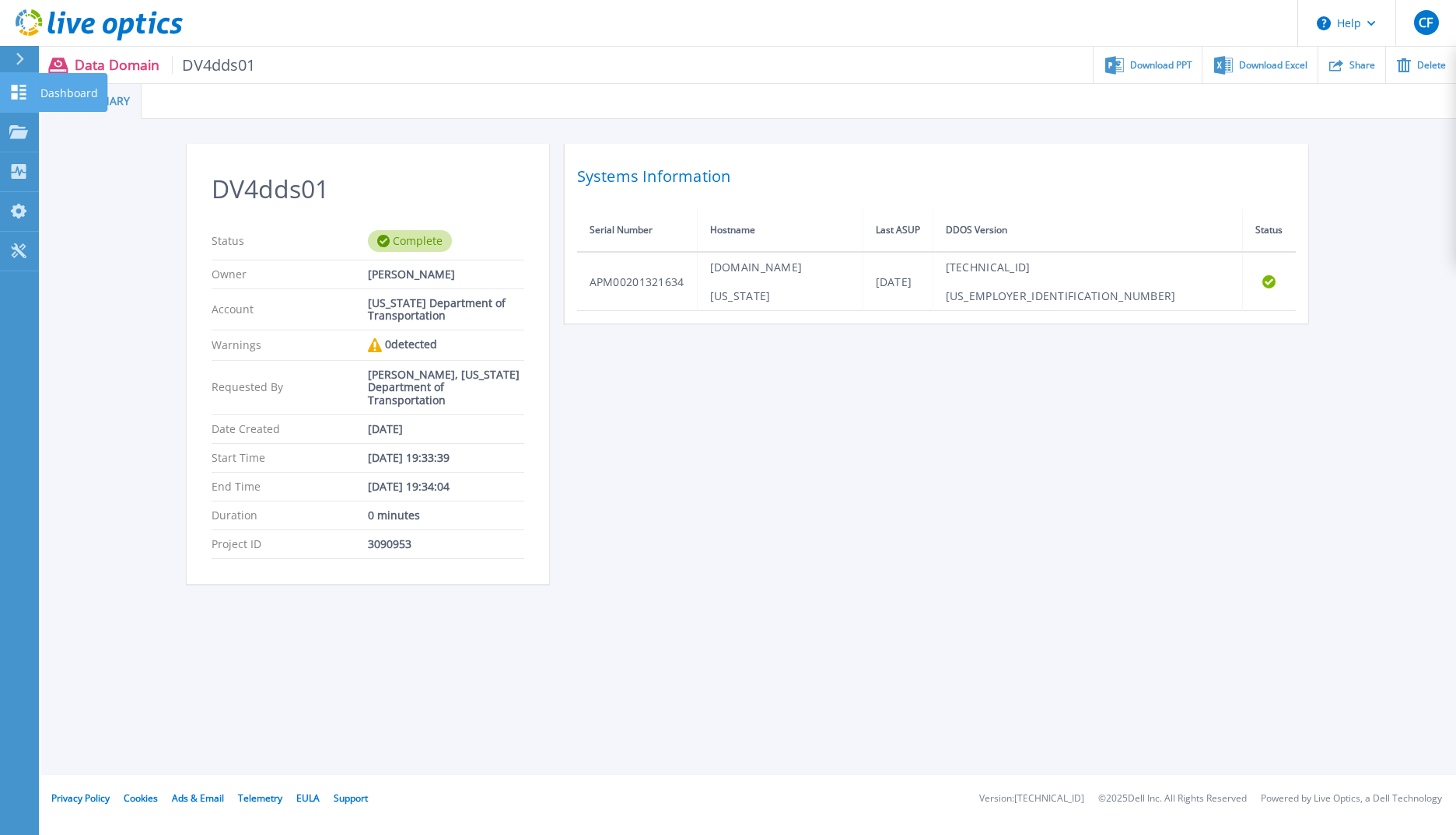
click at [17, 94] on icon at bounding box center [18, 92] width 15 height 15
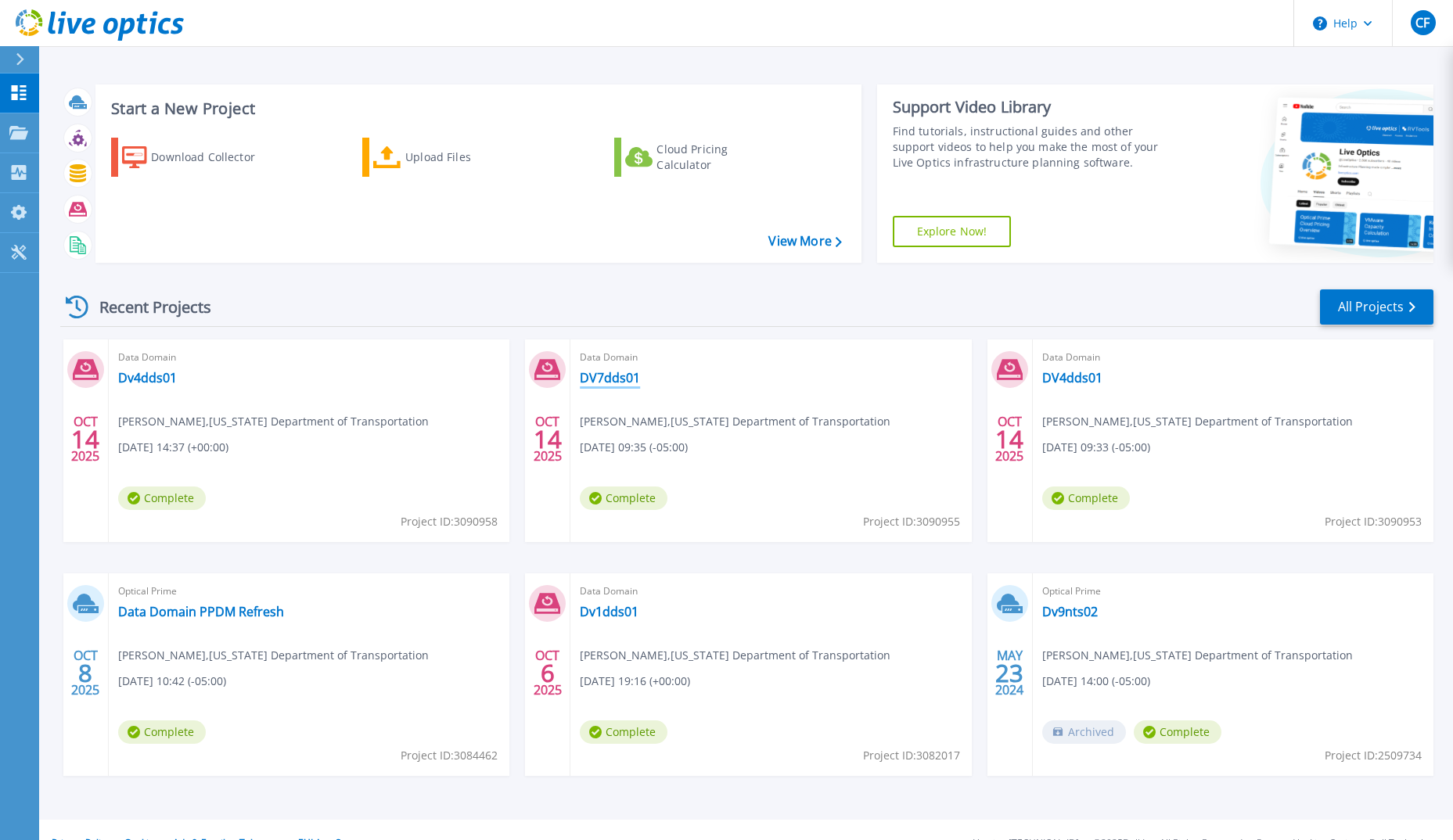
click at [609, 376] on link "DV7dds01" at bounding box center [609, 378] width 60 height 16
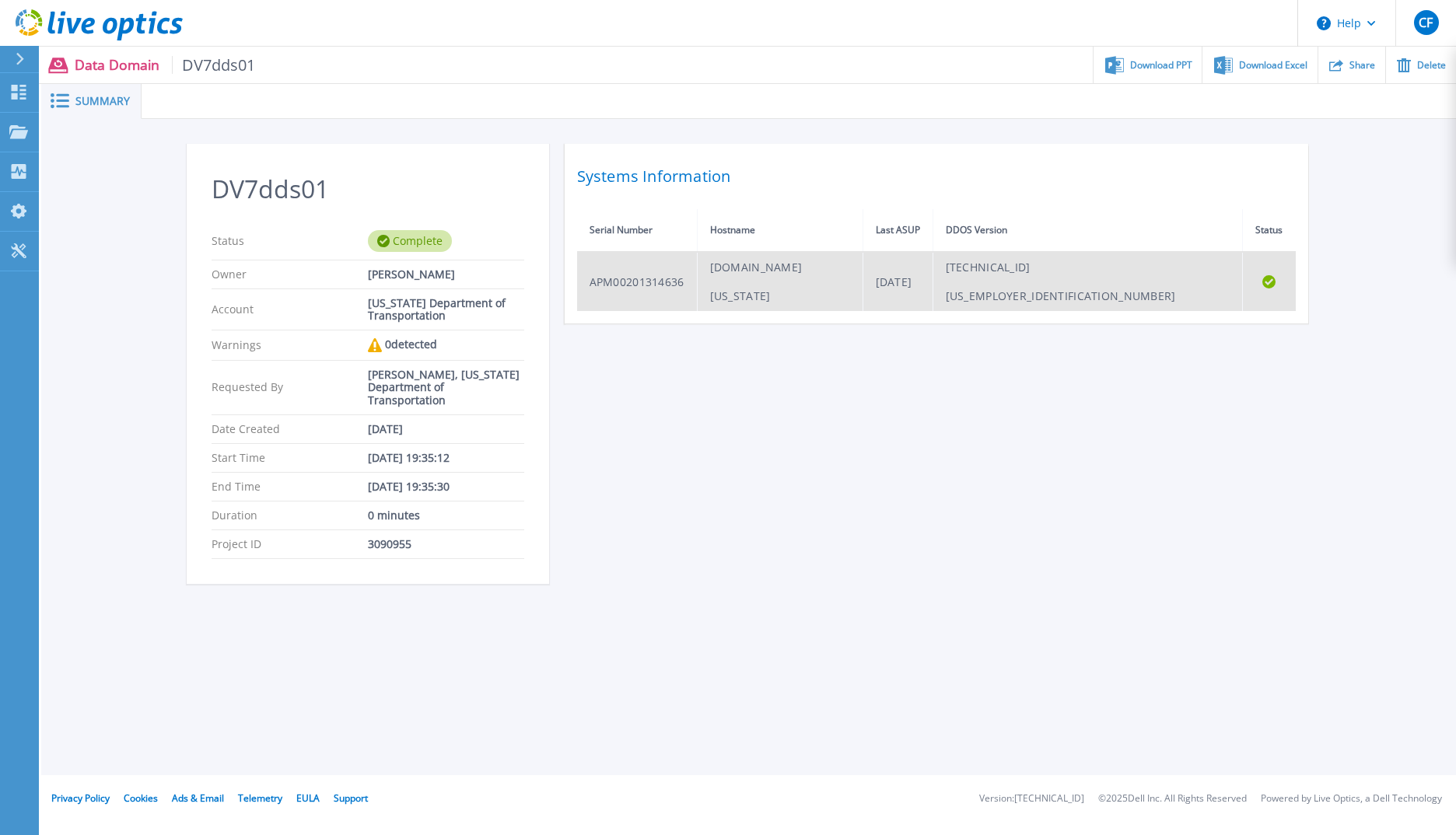
click at [768, 269] on td "[DOMAIN_NAME][US_STATE]" at bounding box center [780, 282] width 166 height 59
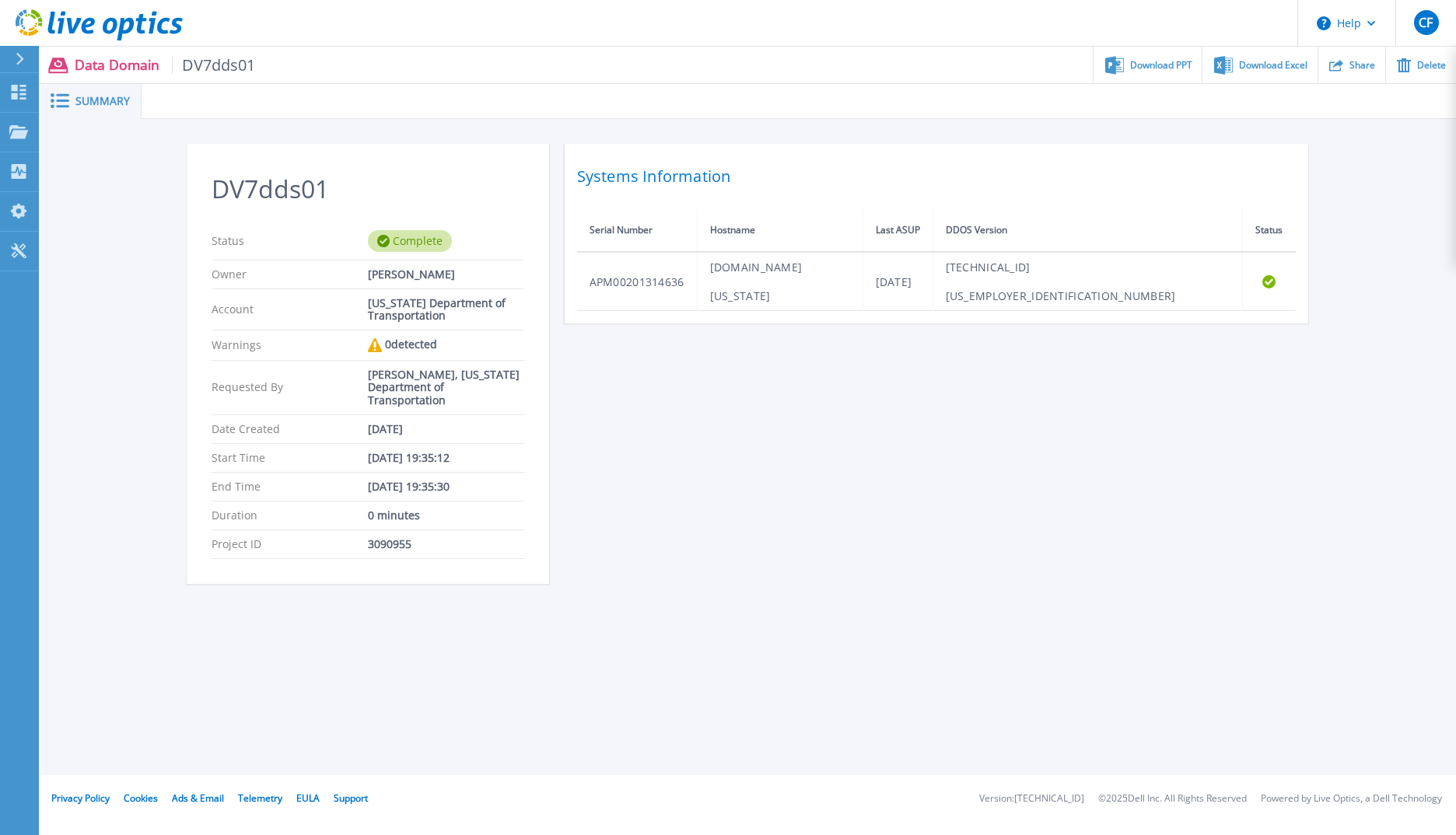
click at [633, 231] on th "Serial Number" at bounding box center [637, 230] width 121 height 43
